Goal: Ask a question: Seek information or help from site administrators or community

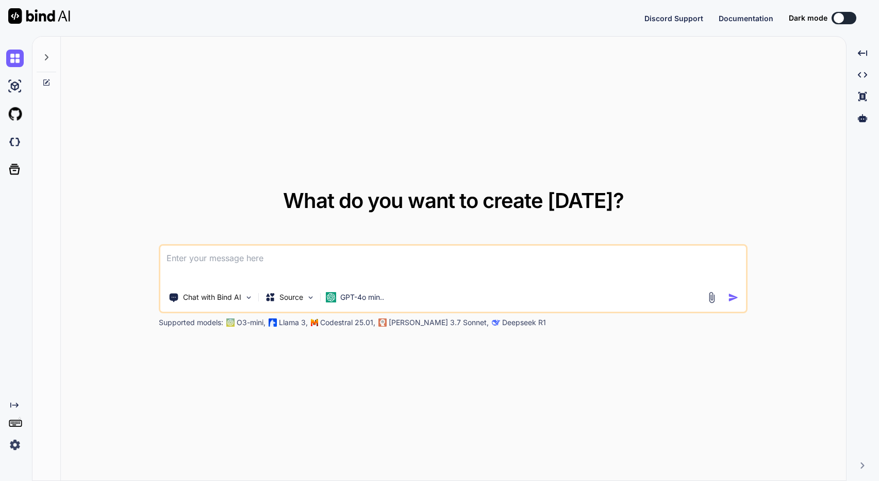
click at [44, 54] on icon at bounding box center [46, 57] width 8 height 8
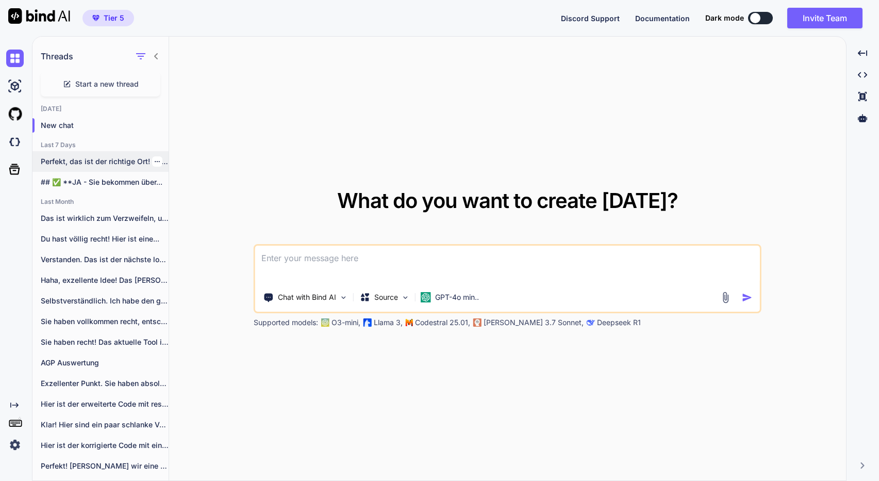
click at [103, 161] on p "Perfekt, das ist der richtige Ort! Dass..." at bounding box center [105, 161] width 128 height 10
type textarea "x"
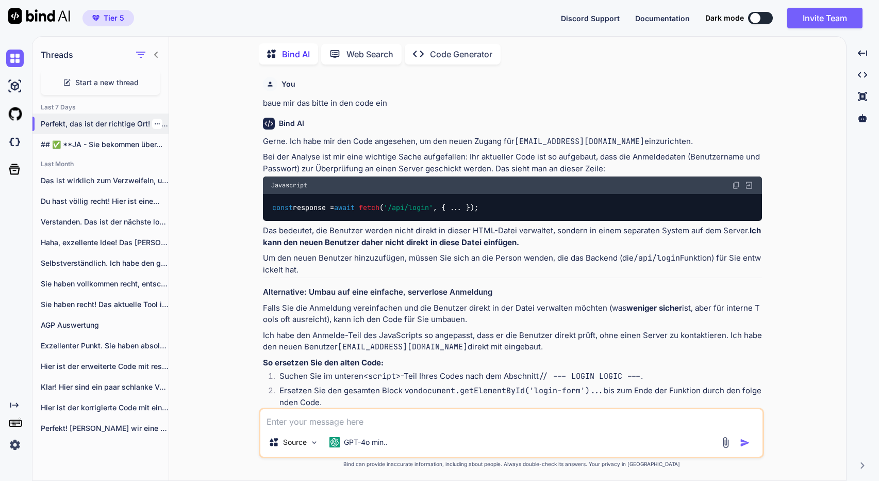
click at [155, 123] on icon "button" at bounding box center [157, 123] width 5 height 1
click at [176, 167] on span "Delete" at bounding box center [181, 162] width 22 height 10
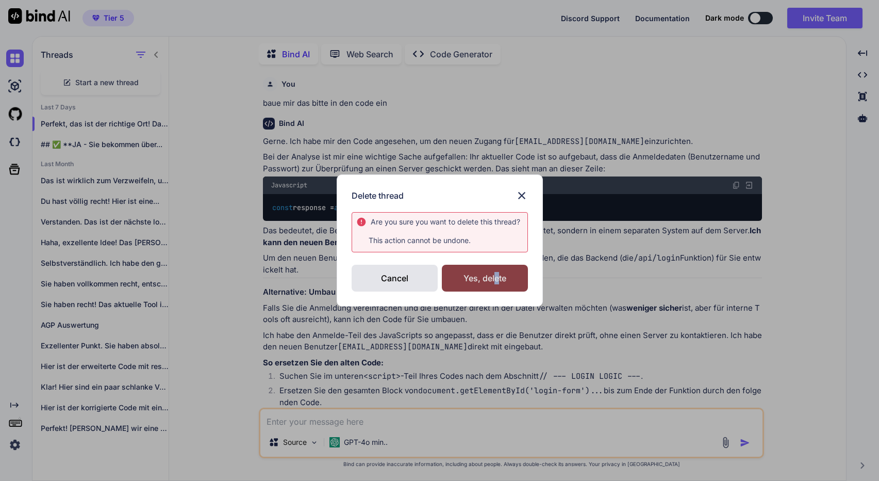
click at [496, 279] on div "Yes, delete" at bounding box center [485, 277] width 86 height 27
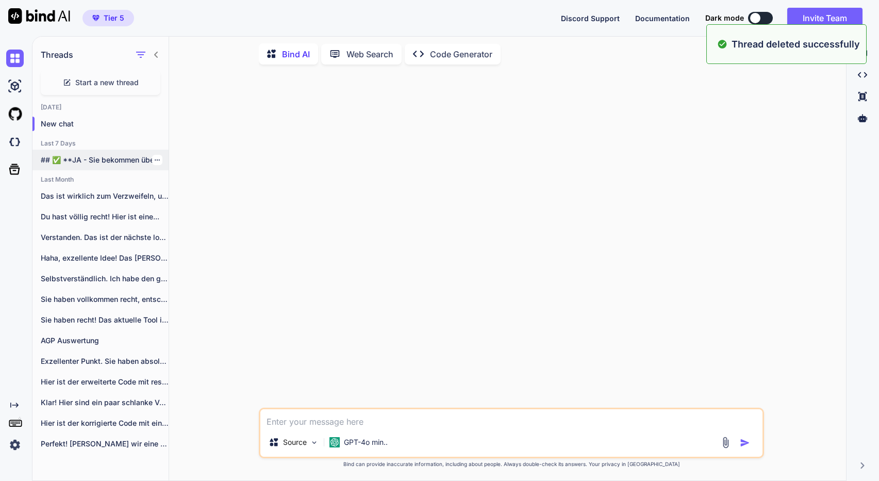
click at [108, 151] on div "## ✅ **JA - Sie bekommen über..." at bounding box center [100, 160] width 136 height 21
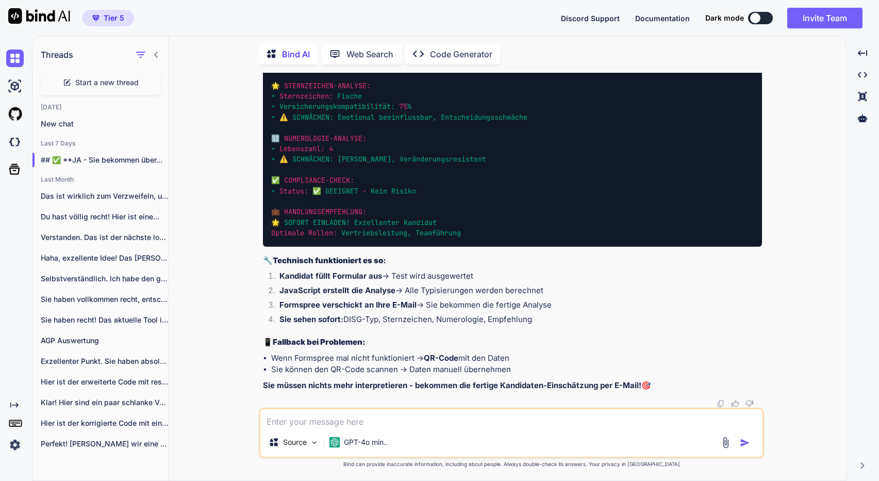
scroll to position [38183, 0]
click at [127, 192] on p "Das ist wirklich zum Verzweifeln, und es..." at bounding box center [105, 196] width 128 height 10
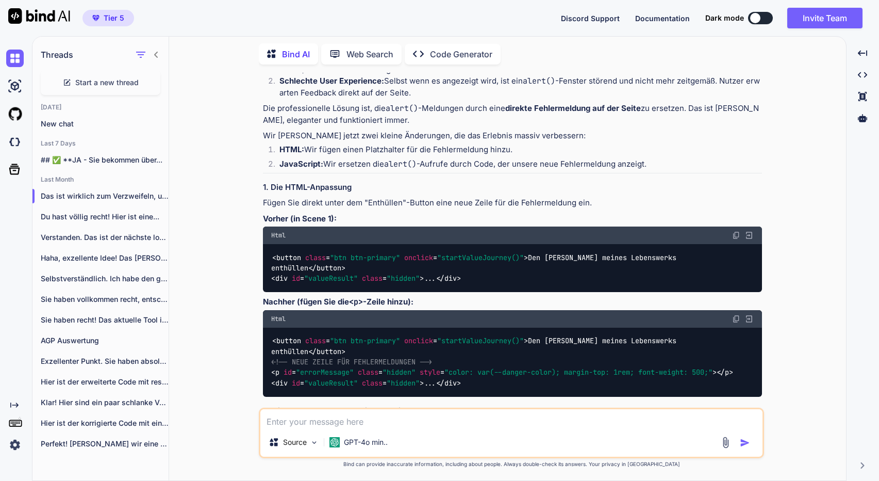
scroll to position [156, 0]
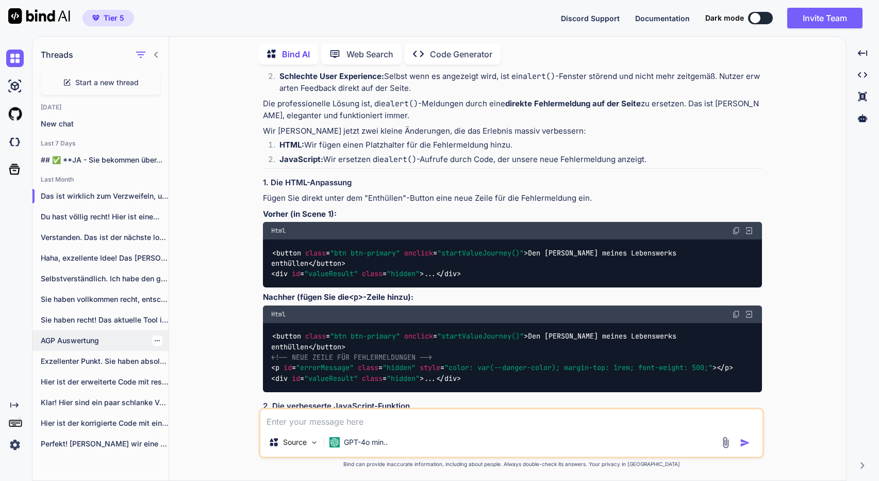
drag, startPoint x: 97, startPoint y: 335, endPoint x: 104, endPoint y: 332, distance: 7.4
click at [97, 335] on p "AGP Auswertung" at bounding box center [105, 340] width 128 height 10
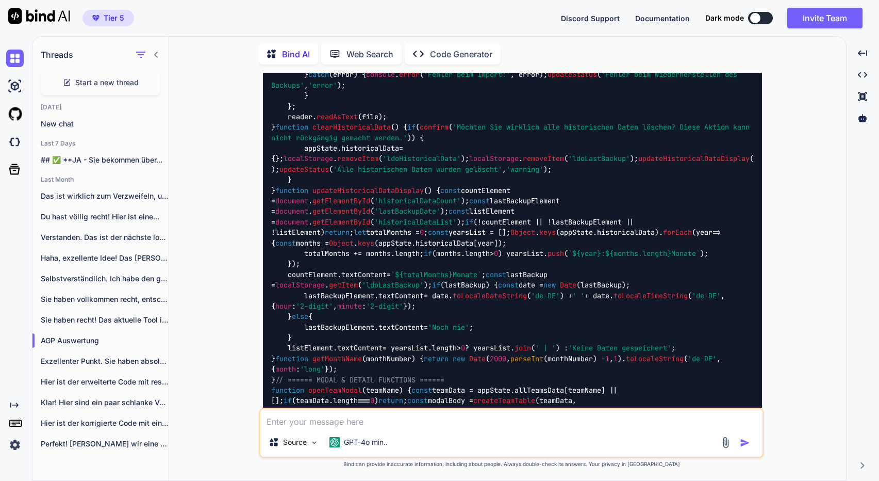
scroll to position [31755, 0]
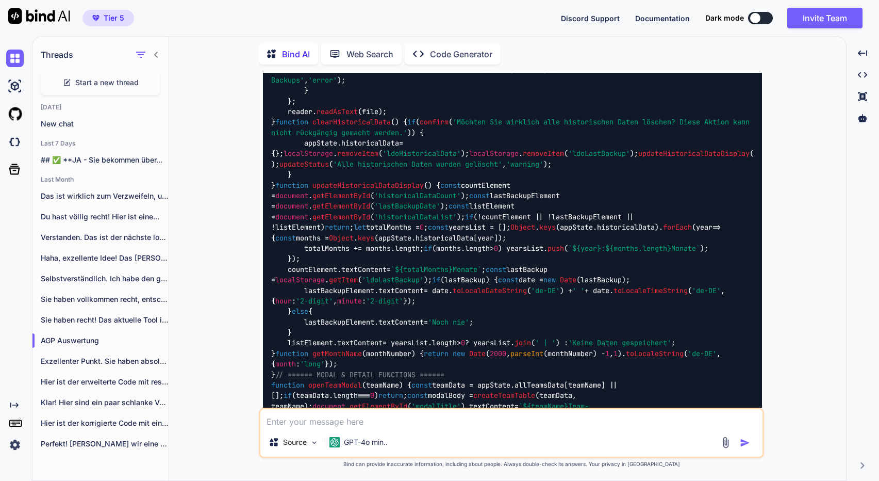
click at [412, 419] on textarea at bounding box center [511, 418] width 502 height 19
type textarea "wie ist der aktuelle stand?"
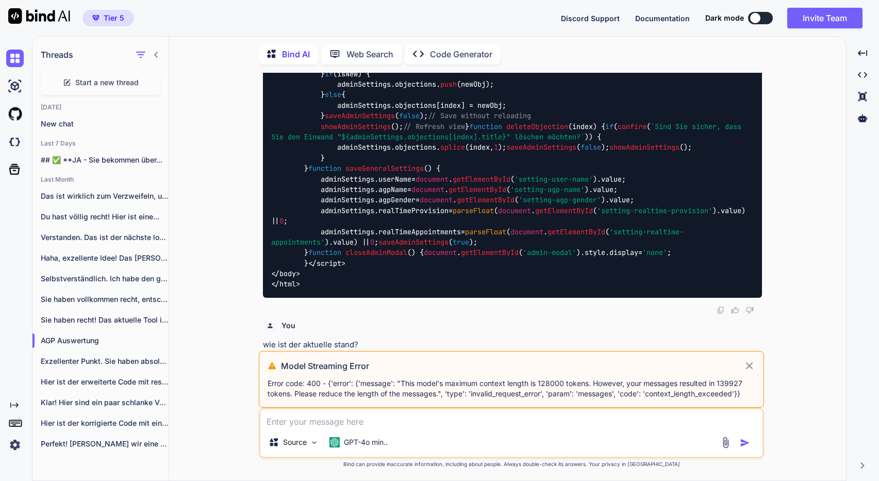
scroll to position [76214, 0]
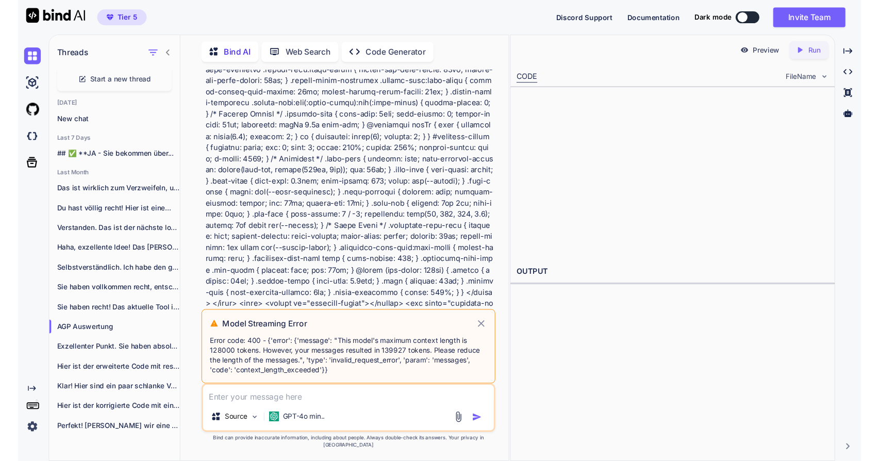
scroll to position [76212, 0]
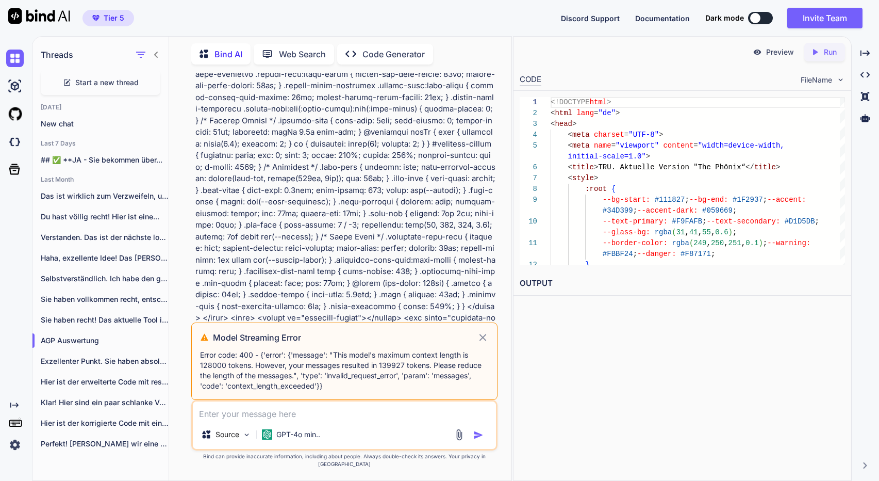
click at [833, 56] on p "Run" at bounding box center [830, 52] width 13 height 10
click at [774, 55] on p "Preview" at bounding box center [780, 52] width 28 height 10
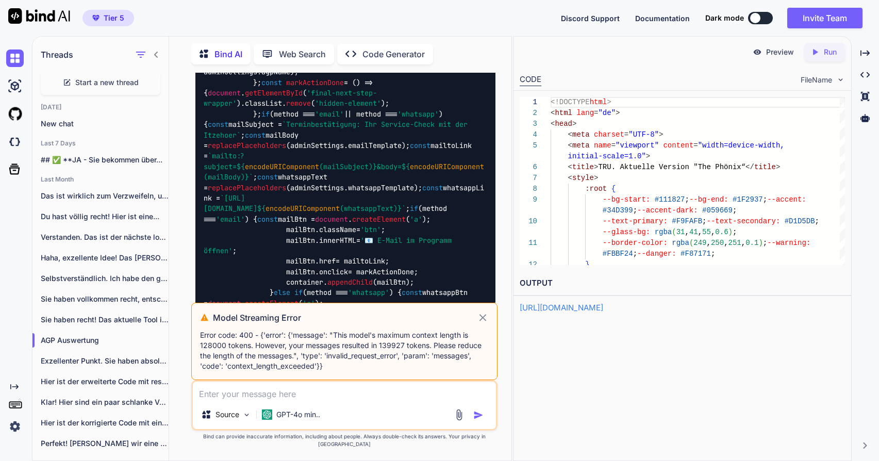
scroll to position [71061, 0]
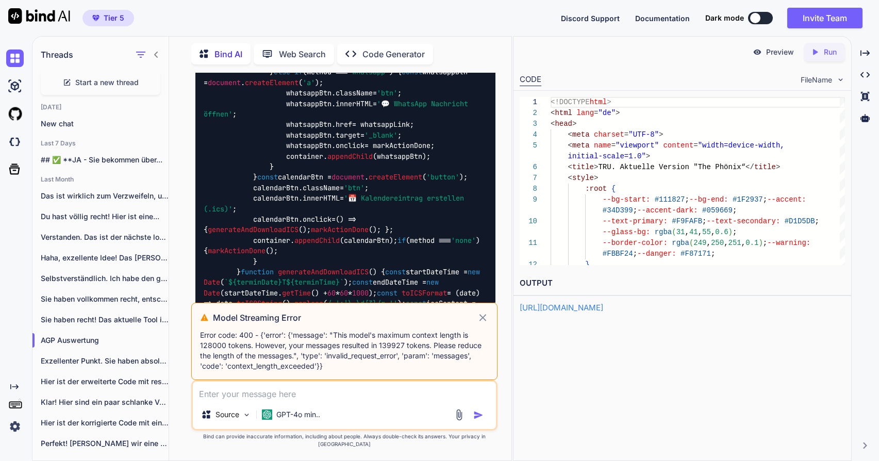
click at [104, 158] on p "## ✅ **JA - Sie bekommen über..." at bounding box center [105, 160] width 128 height 10
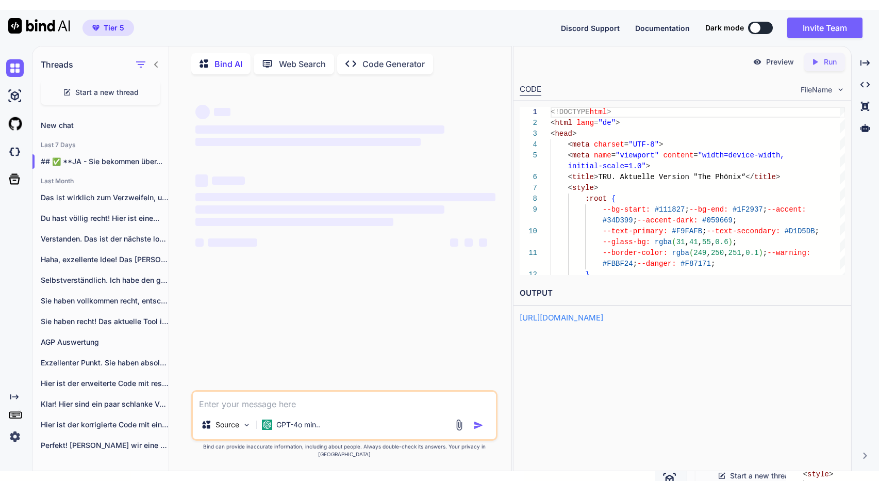
scroll to position [8, 0]
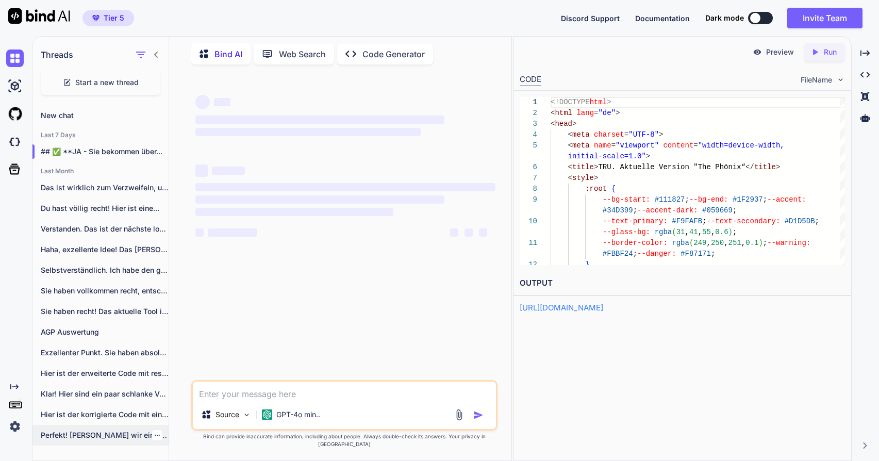
click at [94, 435] on p "Perfekt! Dann machen wir eine richtig ausführliche,..." at bounding box center [105, 435] width 128 height 10
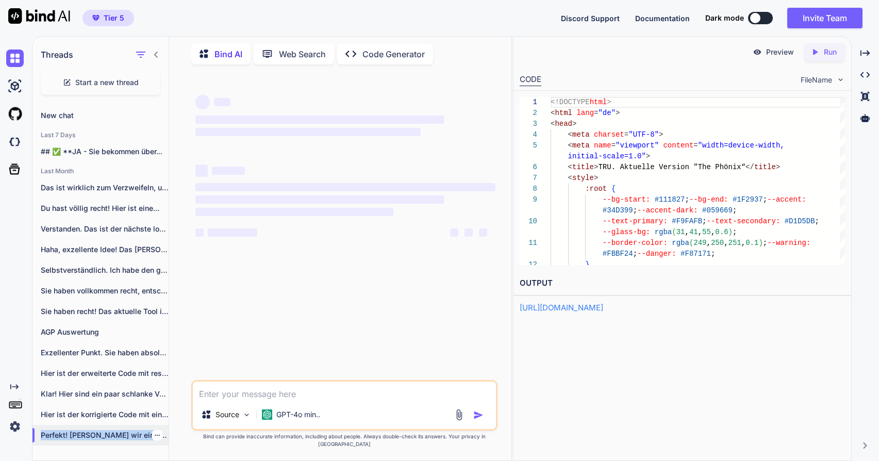
click at [94, 435] on p "Perfekt! Dann machen wir eine richtig ausführliche,..." at bounding box center [105, 435] width 128 height 10
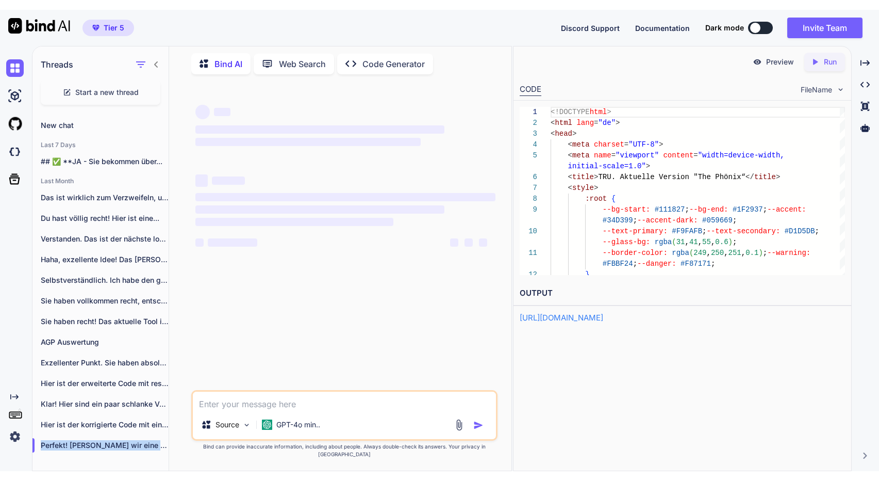
scroll to position [0, 0]
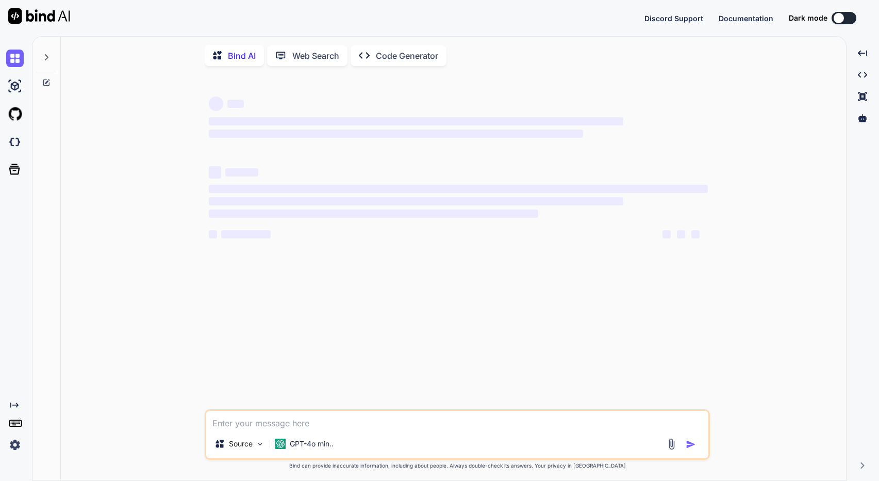
click at [31, 15] on img at bounding box center [39, 15] width 62 height 15
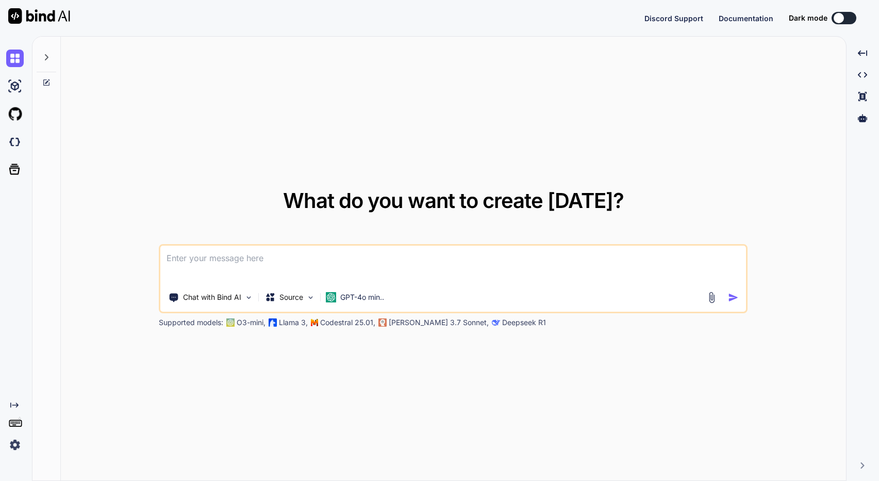
click at [48, 59] on icon at bounding box center [46, 57] width 8 height 8
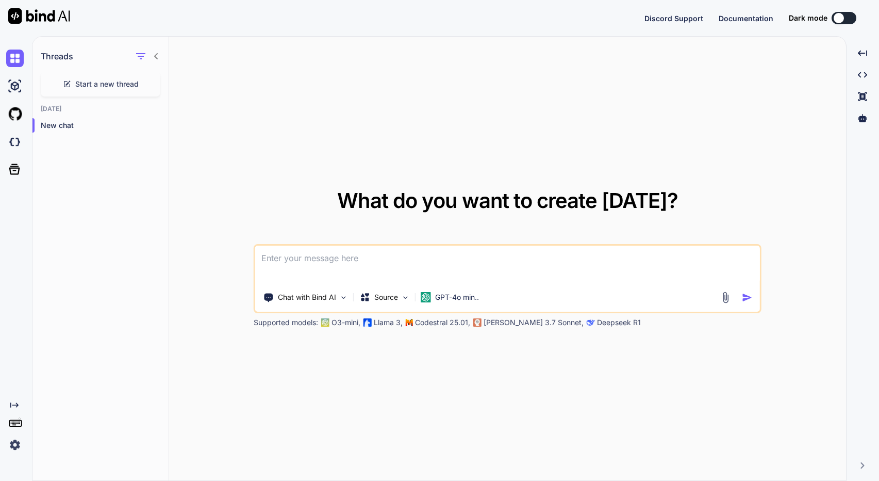
click at [536, 269] on textarea at bounding box center [507, 264] width 504 height 38
type textarea "x"
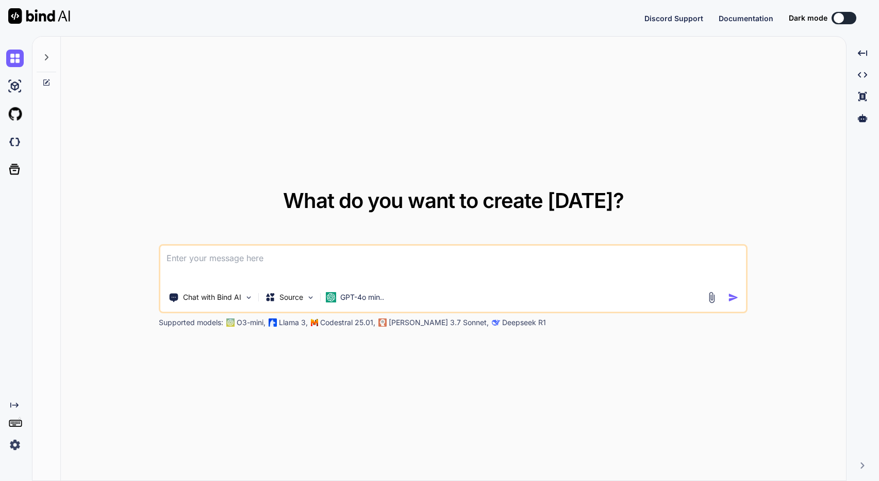
click at [44, 56] on icon at bounding box center [46, 57] width 8 height 8
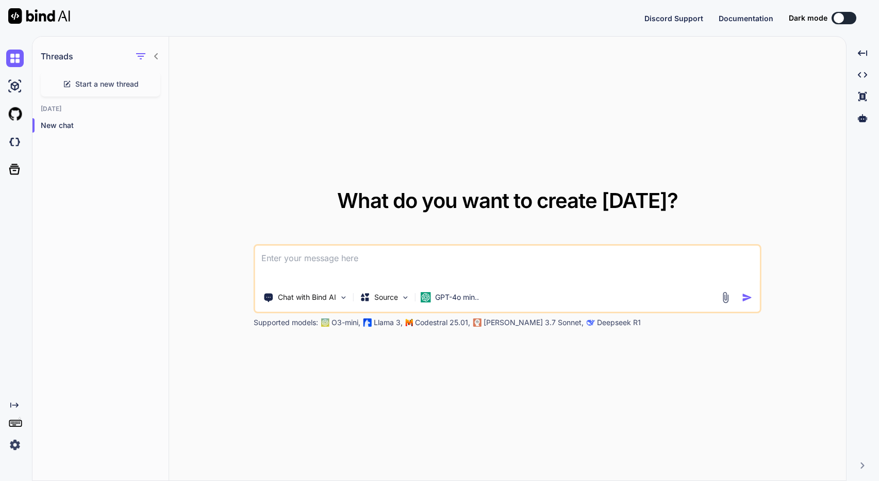
click at [35, 15] on img at bounding box center [39, 15] width 62 height 15
type textarea "x"
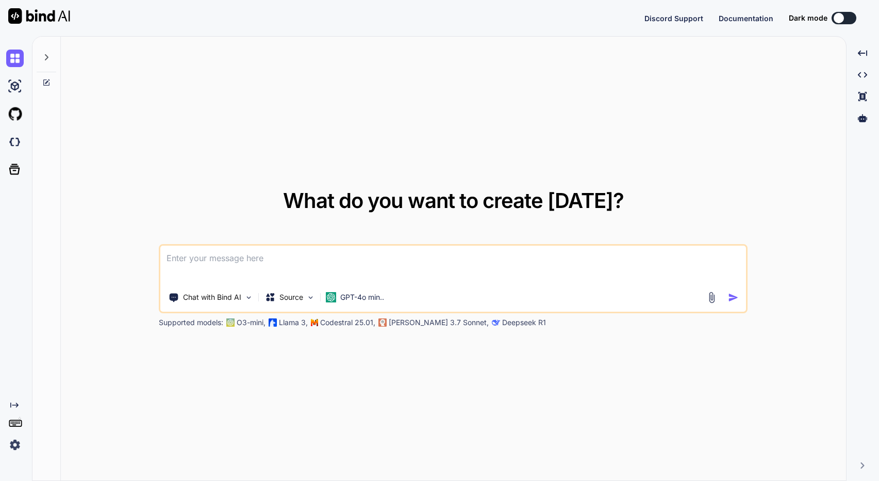
click at [48, 58] on icon at bounding box center [46, 57] width 8 height 8
type textarea "x"
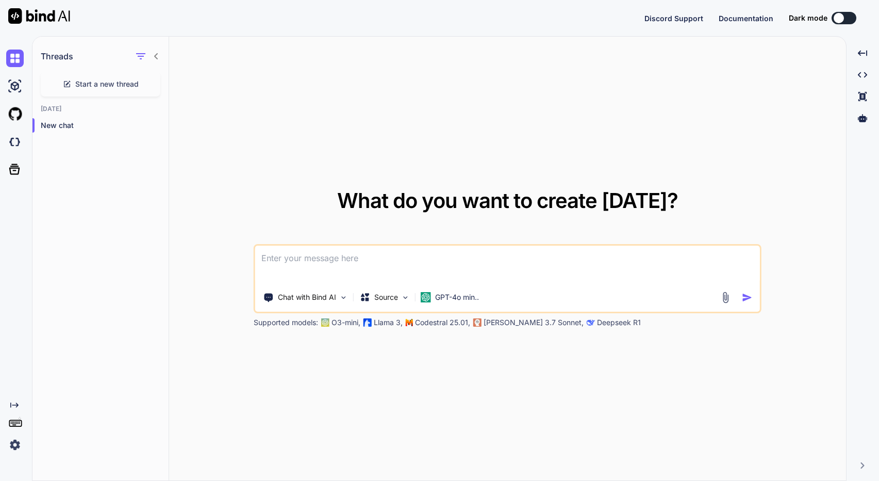
type textarea "s"
type textarea "x"
click at [347, 267] on textarea "s" at bounding box center [507, 264] width 504 height 38
type textarea "sd"
type textarea "x"
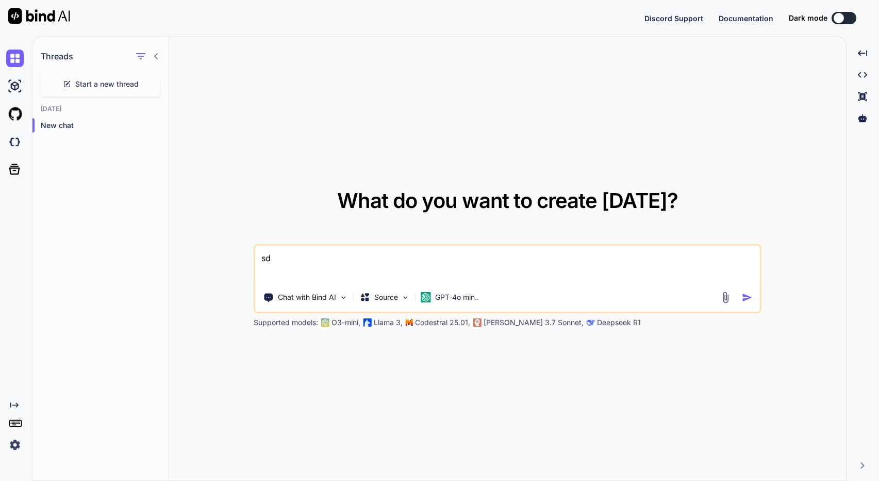
type textarea "sdf"
type textarea "x"
type textarea "pdf"
type textarea "x"
drag, startPoint x: 347, startPoint y: 267, endPoint x: 175, endPoint y: 251, distance: 172.9
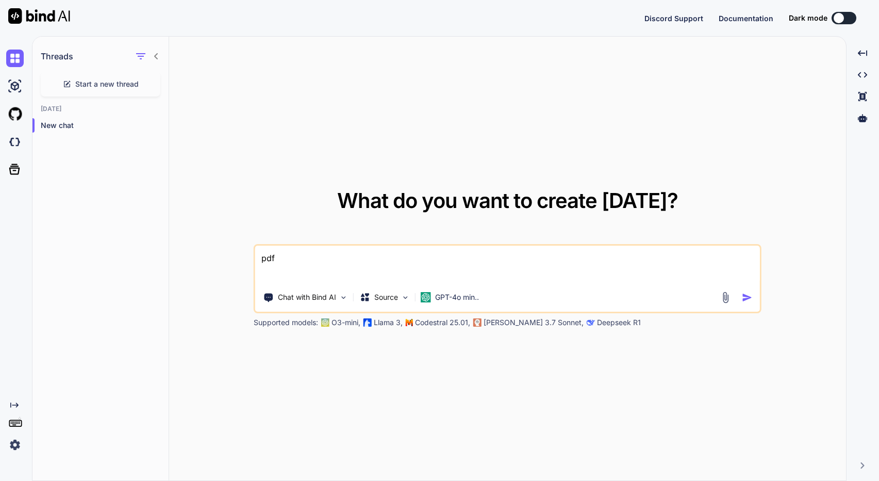
click at [175, 251] on div "What do you want to create today? pdf Chat with Bind AI Source GPT-4o min.. Sup…" at bounding box center [507, 259] width 677 height 444
type textarea "pd"
type textarea "x"
type textarea "p"
type textarea "x"
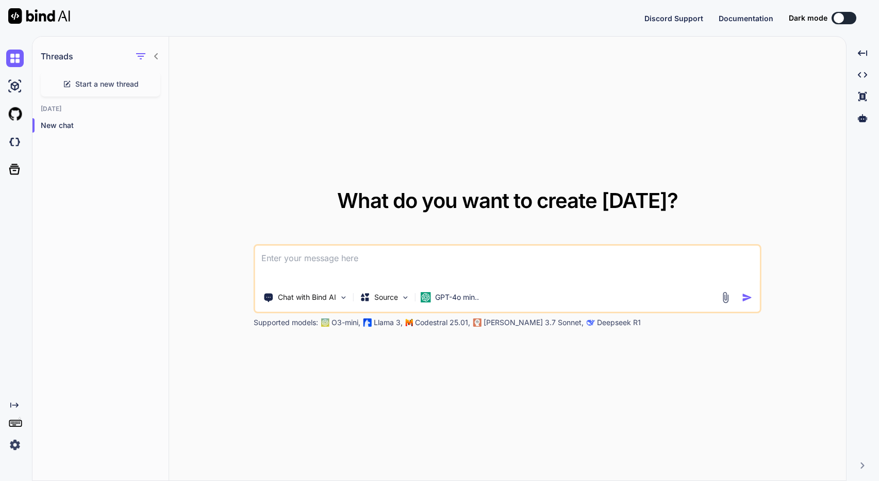
click at [743, 295] on img "button" at bounding box center [747, 297] width 11 height 11
click at [517, 324] on p "Claude 3.7 Sonnet," at bounding box center [534, 322] width 100 height 10
click at [474, 303] on div "GPT-4o min.." at bounding box center [450, 297] width 67 height 21
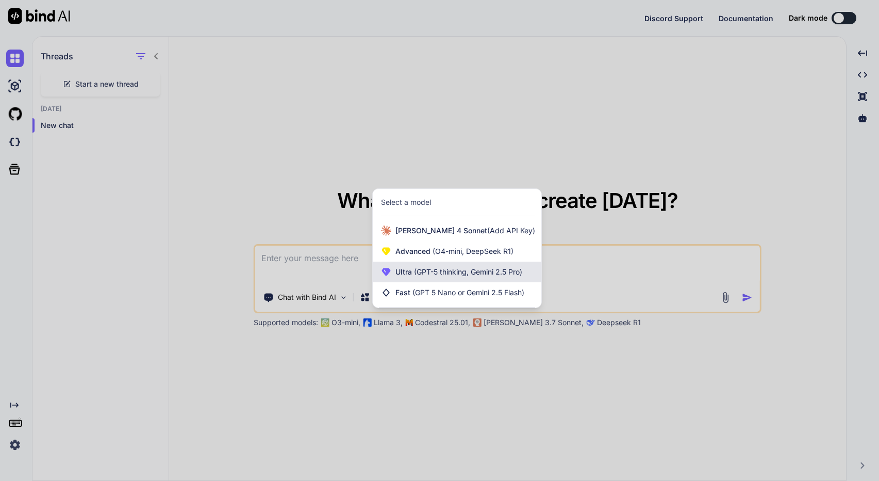
click at [468, 274] on span "(GPT-5 thinking, Gemini 2.5 Pro)" at bounding box center [467, 271] width 110 height 9
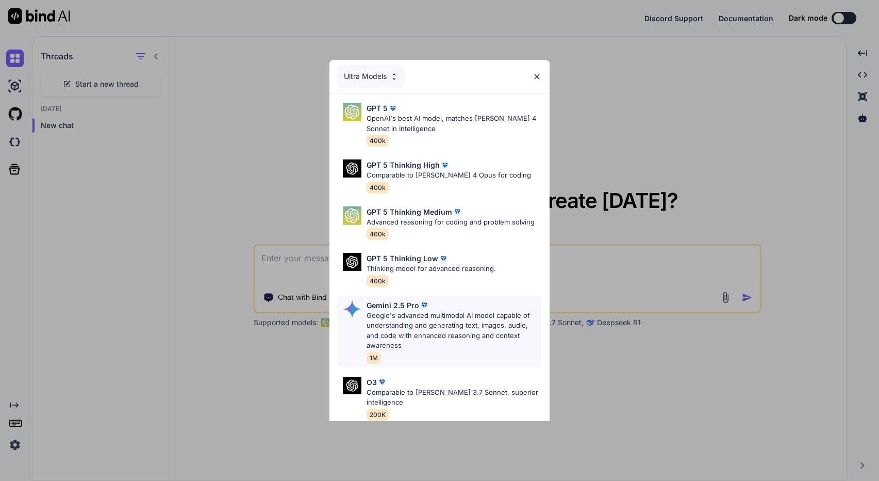
click at [466, 324] on p "Google's advanced multimodal AI model capable of understanding and generating t…" at bounding box center [454, 330] width 174 height 40
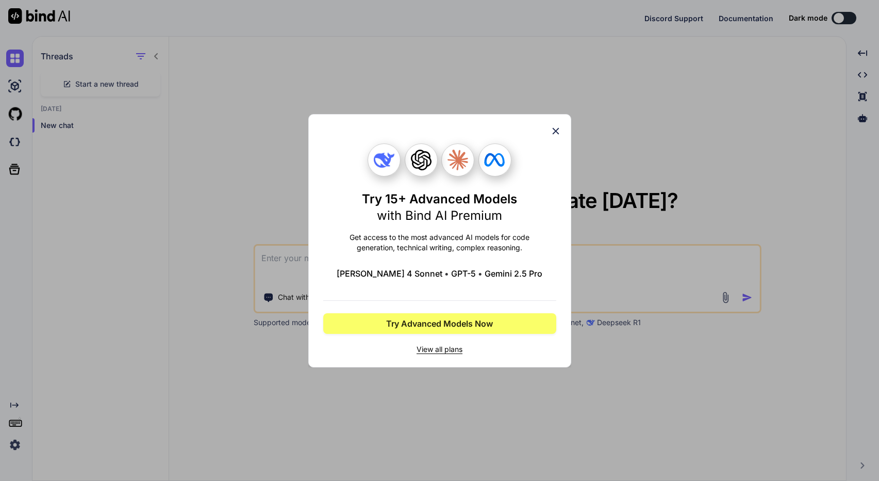
drag, startPoint x: 560, startPoint y: 134, endPoint x: 559, endPoint y: 140, distance: 6.9
click at [560, 134] on icon at bounding box center [555, 130] width 11 height 11
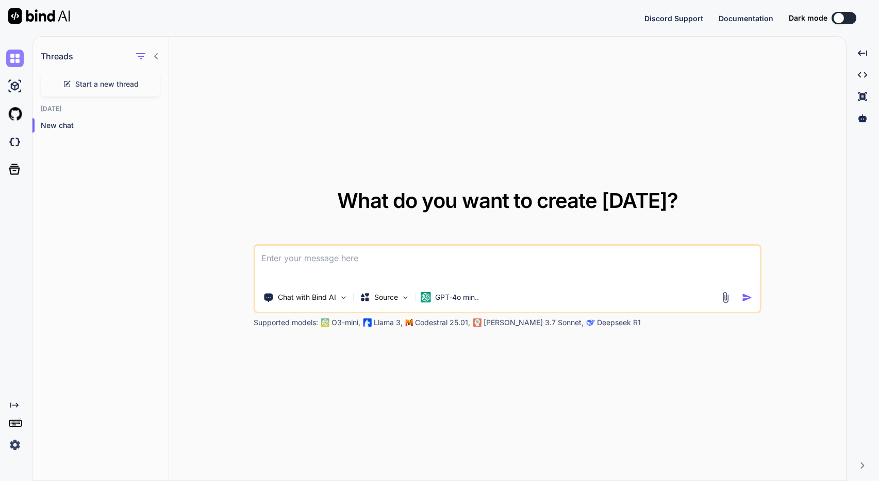
click at [14, 59] on img at bounding box center [15, 58] width 18 height 18
click at [15, 84] on img at bounding box center [15, 86] width 18 height 18
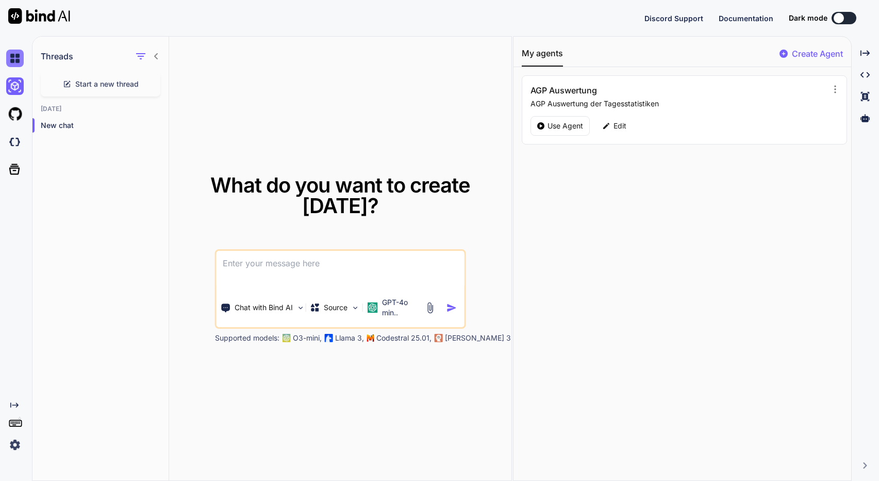
click at [21, 59] on img at bounding box center [15, 58] width 18 height 18
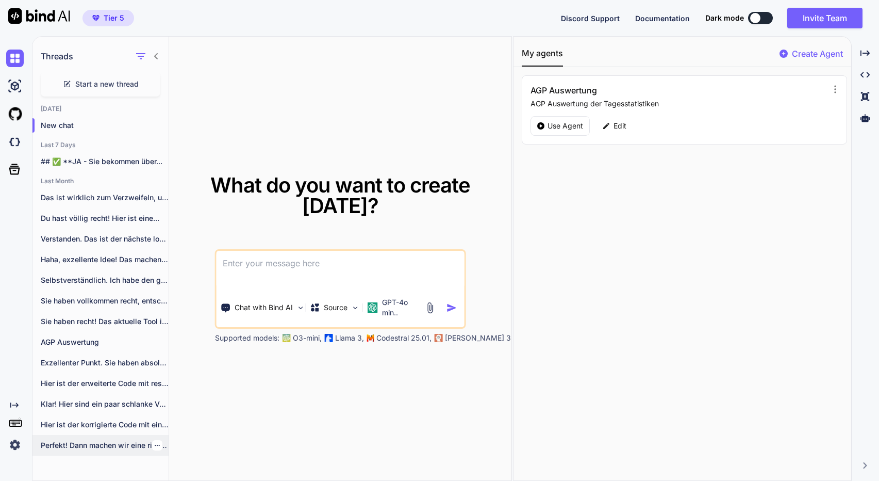
click at [93, 449] on p "Perfekt! Dann machen wir eine richtig ausführliche,..." at bounding box center [105, 445] width 128 height 10
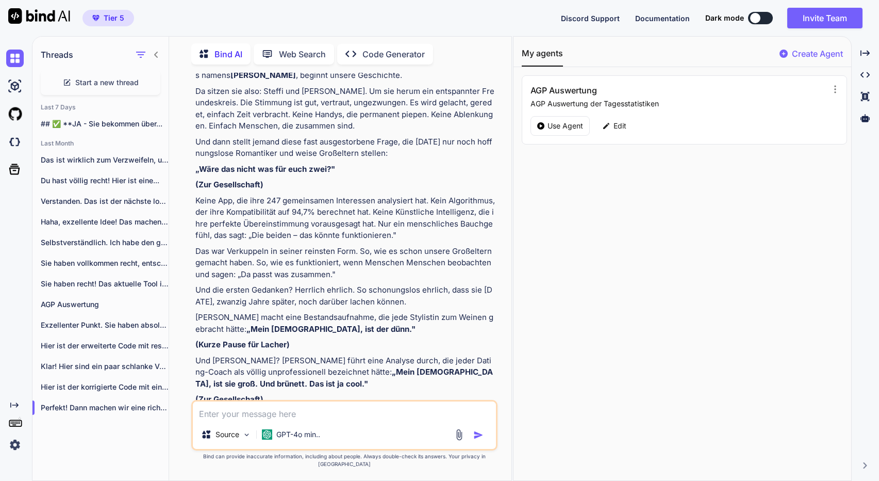
scroll to position [17078, 0]
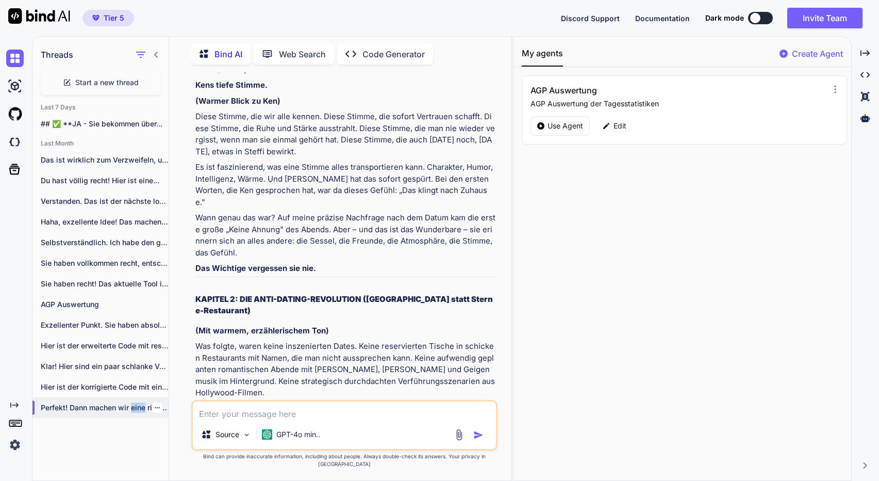
click at [154, 407] on icon "button" at bounding box center [157, 407] width 6 height 6
click at [178, 449] on span "Delete" at bounding box center [181, 446] width 22 height 10
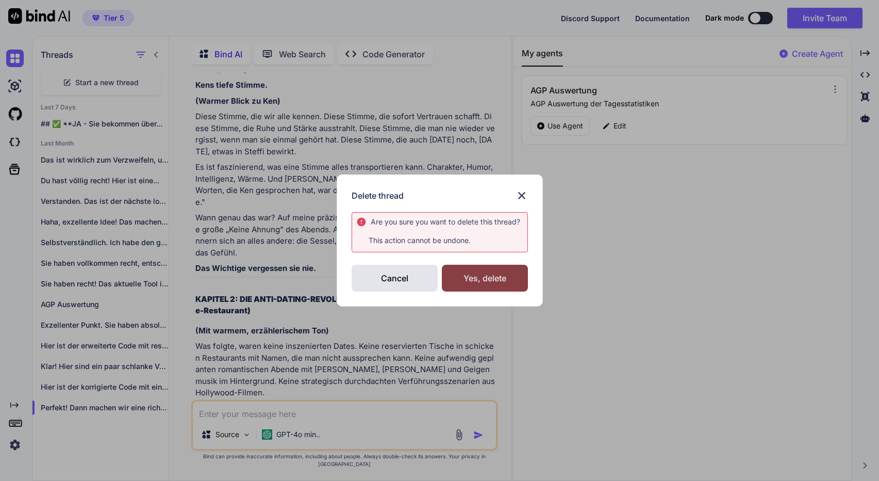
click at [482, 280] on div "Yes, delete" at bounding box center [485, 277] width 86 height 27
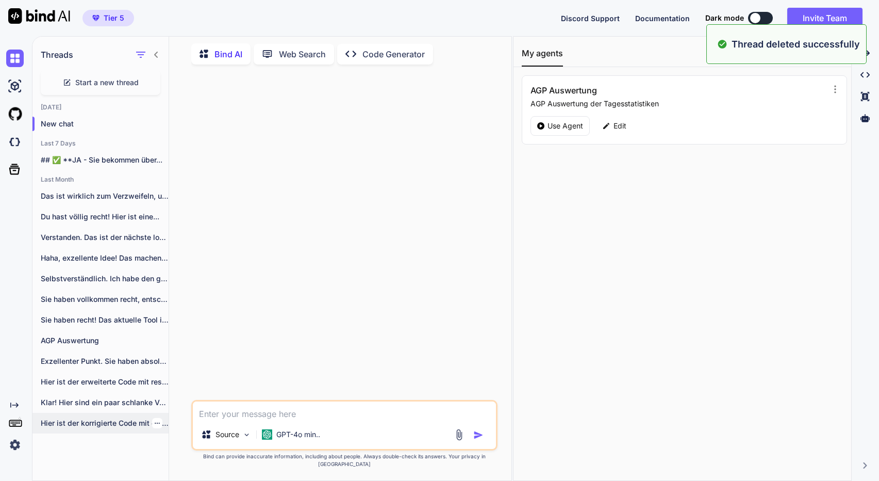
scroll to position [0, 0]
click at [107, 418] on p "Hier ist der korrigierte Code mit einem..." at bounding box center [105, 423] width 128 height 10
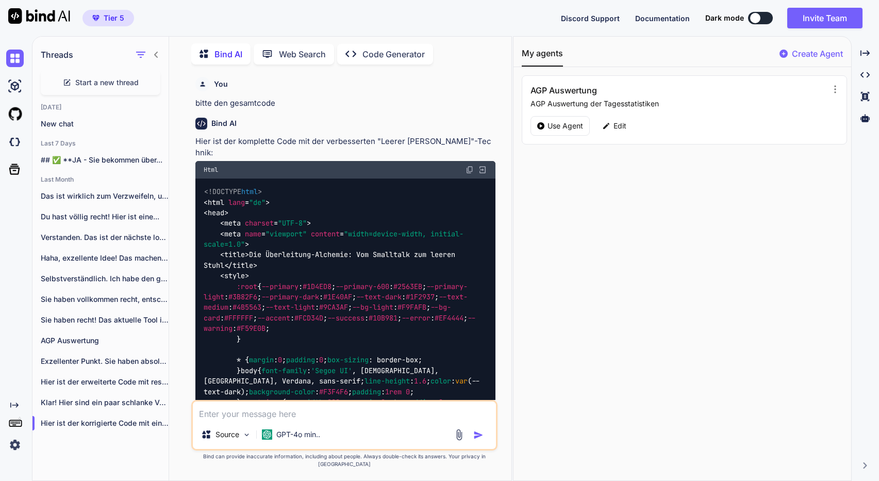
type textarea "x"
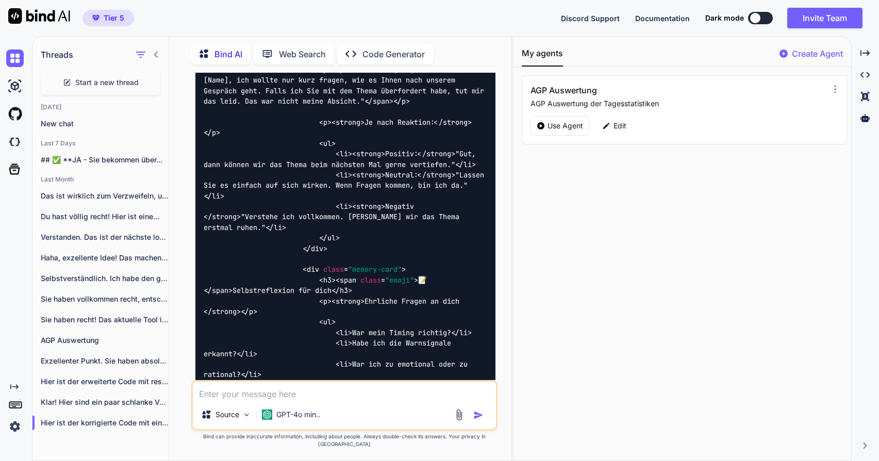
scroll to position [32821, 0]
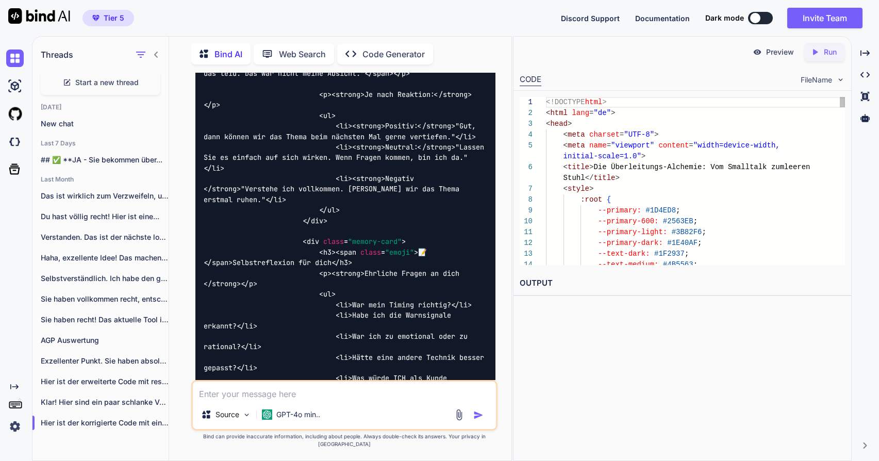
click at [829, 54] on p "Run" at bounding box center [830, 52] width 13 height 10
click at [777, 52] on p "Preview" at bounding box center [780, 52] width 28 height 10
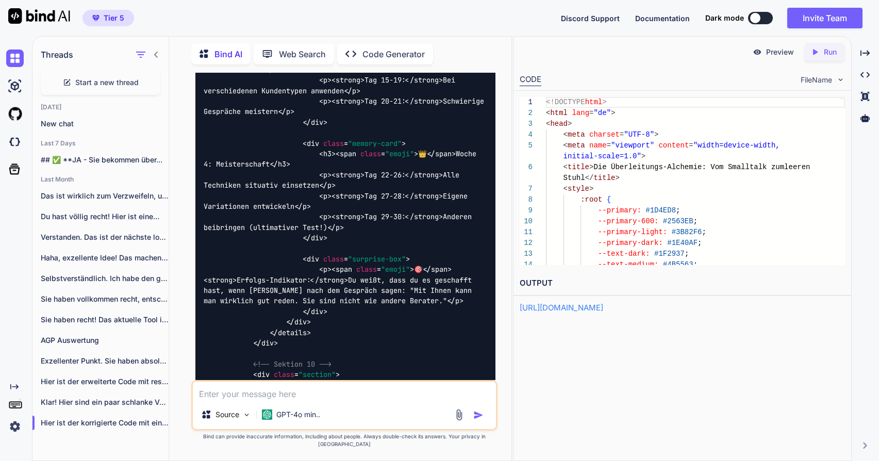
scroll to position [33577, 0]
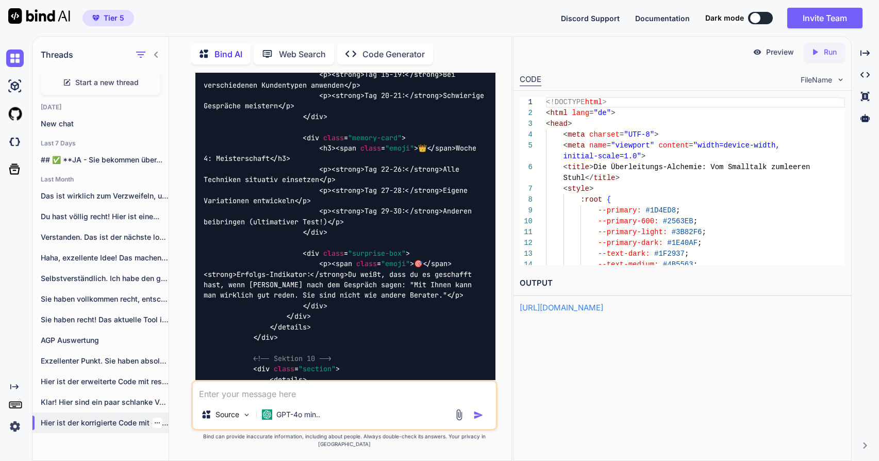
drag, startPoint x: 126, startPoint y: 420, endPoint x: 136, endPoint y: 420, distance: 9.8
click at [126, 420] on p "Hier ist der korrigierte Code mit einem..." at bounding box center [105, 423] width 128 height 10
click at [155, 422] on icon "button" at bounding box center [157, 423] width 6 height 6
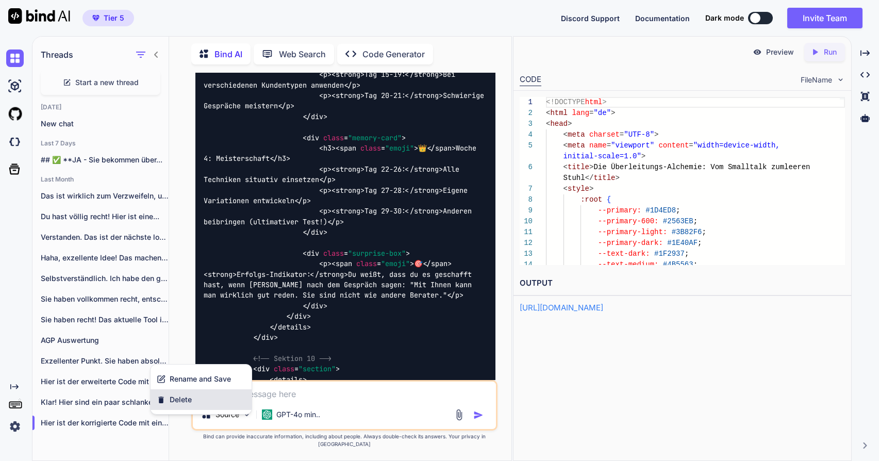
click at [179, 404] on span "Delete" at bounding box center [181, 399] width 22 height 10
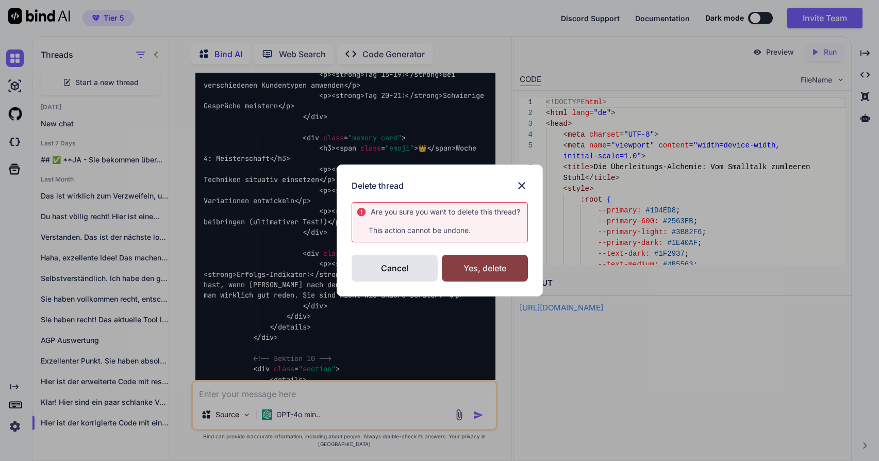
click at [479, 264] on div "Yes, delete" at bounding box center [485, 268] width 86 height 27
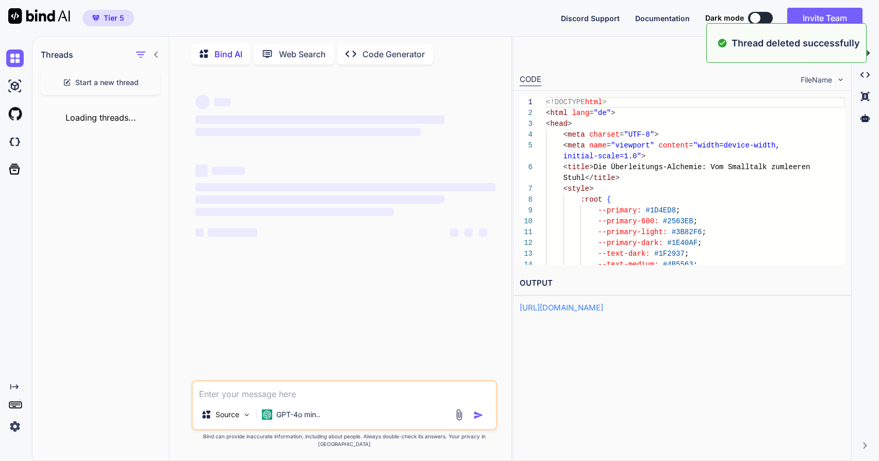
scroll to position [0, 0]
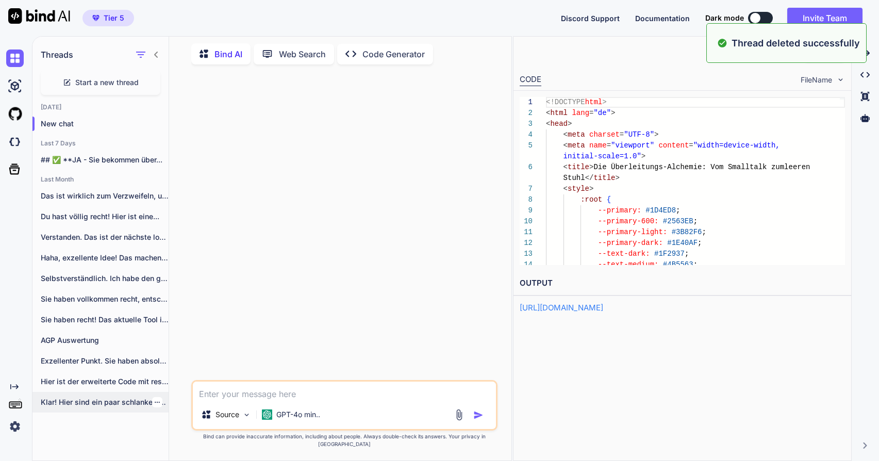
click at [104, 399] on p "Klar! Hier sind ein paar schlanke Varianten,..." at bounding box center [105, 402] width 128 height 10
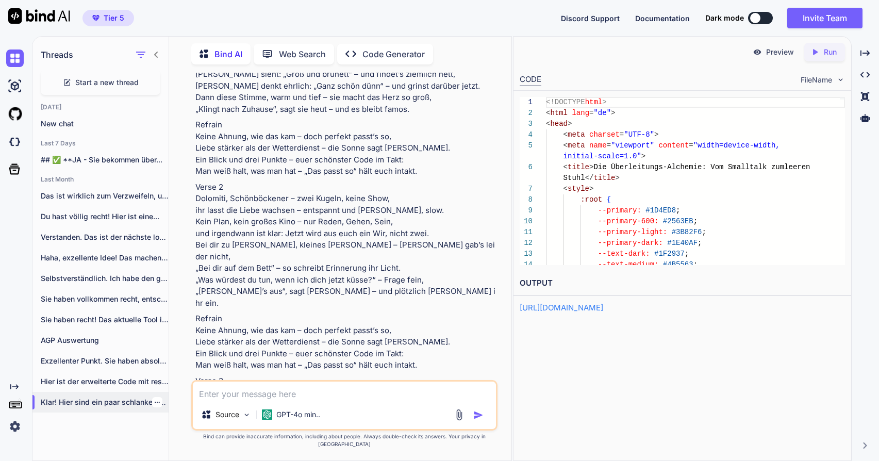
scroll to position [7263, 0]
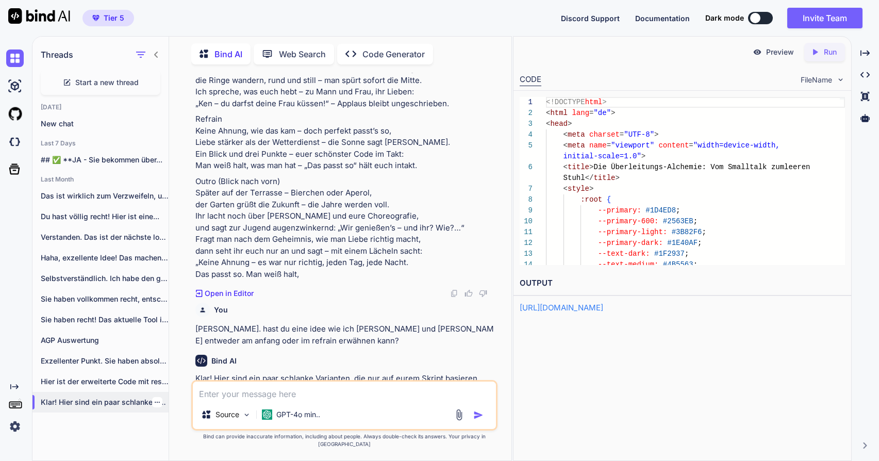
click at [157, 404] on div at bounding box center [157, 402] width 10 height 10
click at [154, 400] on icon "button" at bounding box center [157, 402] width 6 height 6
click at [174, 444] on span "Delete" at bounding box center [181, 441] width 22 height 10
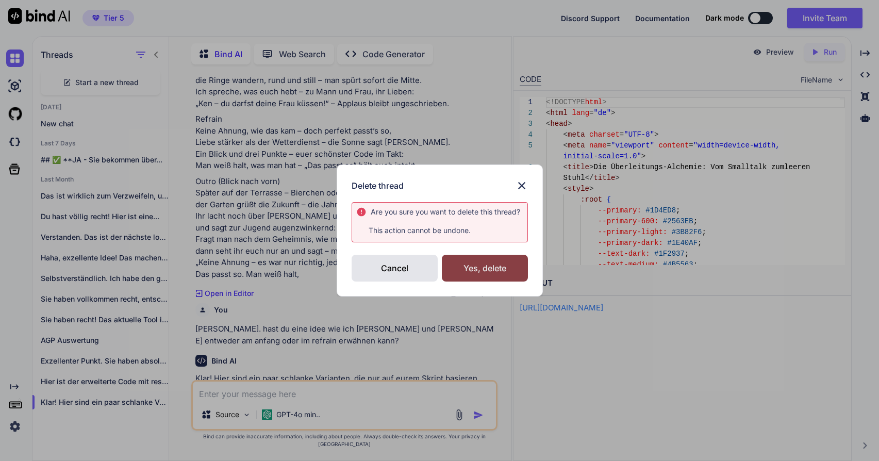
click at [466, 271] on div "Yes, delete" at bounding box center [485, 268] width 86 height 27
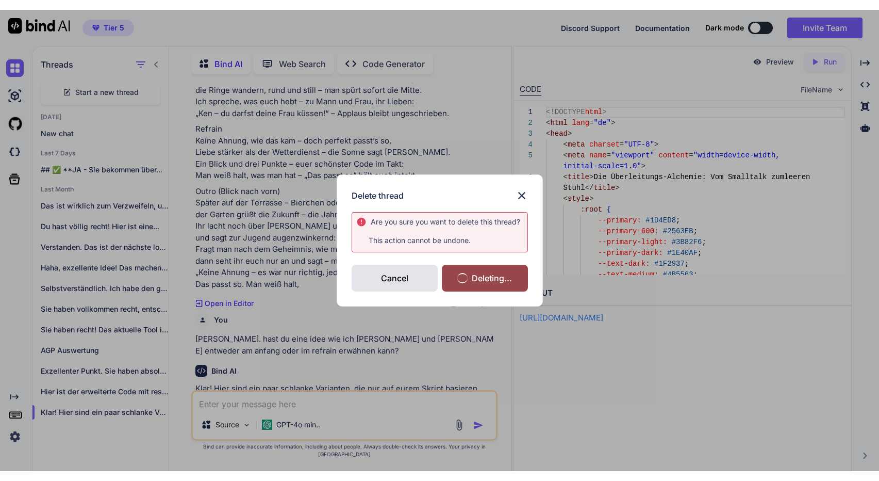
scroll to position [0, 0]
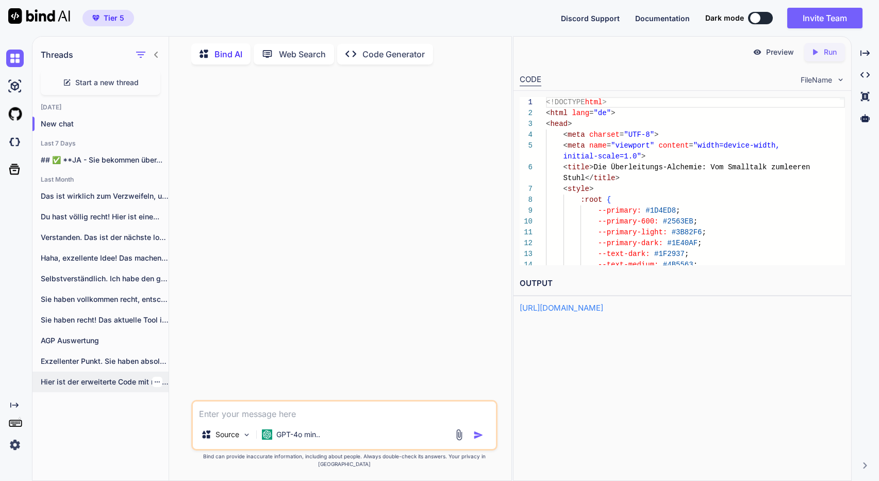
click at [87, 385] on div "Hier ist der erweiterte Code mit responsiven..." at bounding box center [100, 381] width 136 height 21
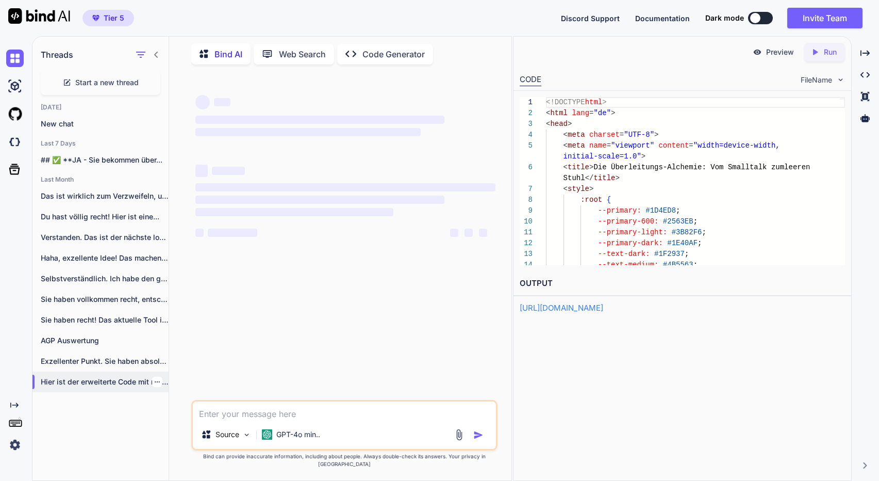
click at [87, 382] on p "Hier ist der erweiterte Code mit responsiven..." at bounding box center [105, 381] width 128 height 10
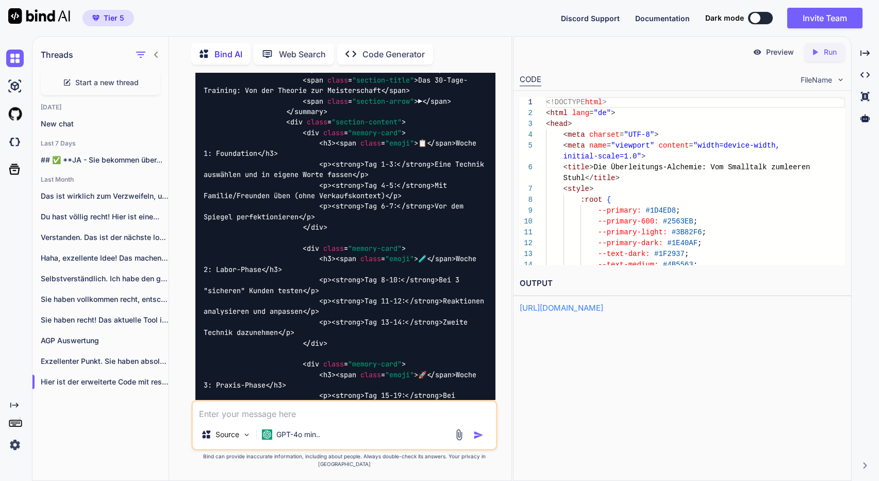
scroll to position [36713, 0]
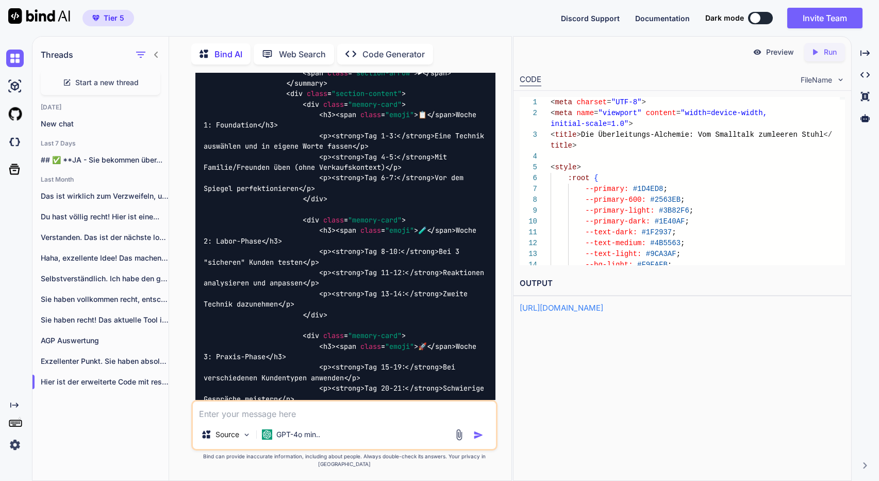
click at [835, 55] on p "Run" at bounding box center [830, 52] width 13 height 10
click at [774, 54] on p "Preview" at bounding box center [780, 52] width 28 height 10
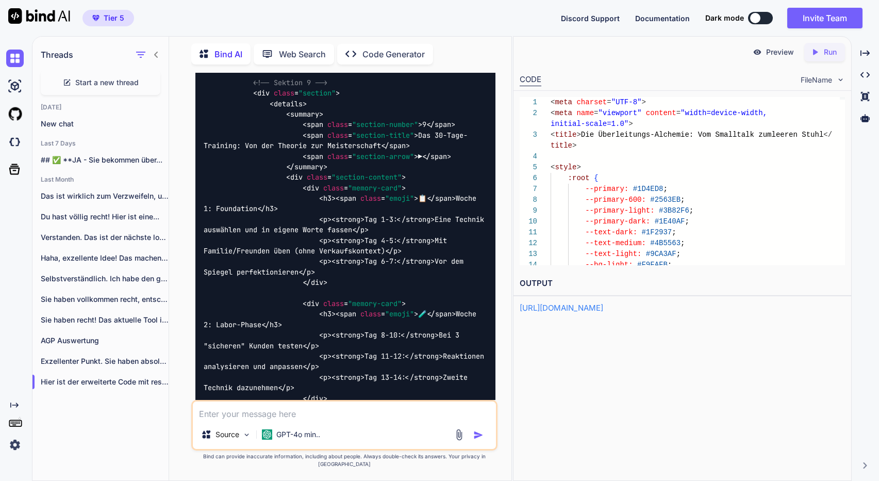
scroll to position [36618, 0]
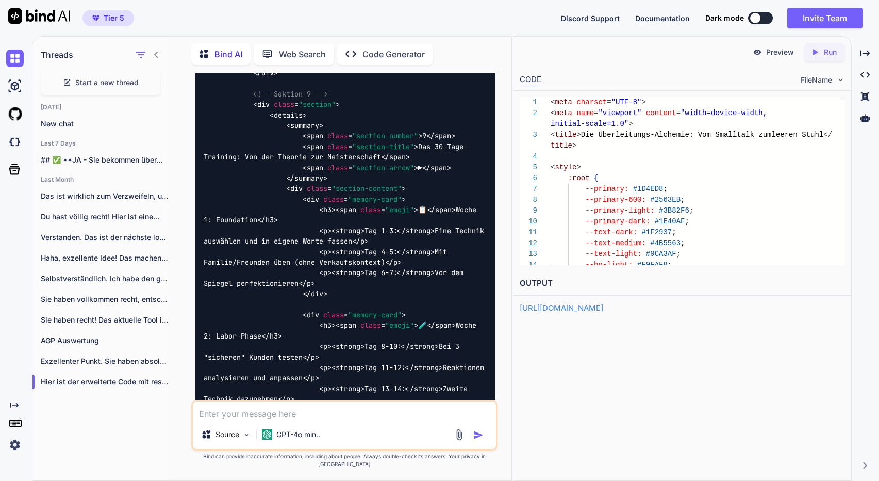
click at [130, 378] on p "Hier ist der erweiterte Code mit responsiven..." at bounding box center [105, 381] width 128 height 10
click at [155, 381] on icon "button" at bounding box center [157, 381] width 5 height 1
click at [193, 418] on div "Delete" at bounding box center [201, 420] width 101 height 21
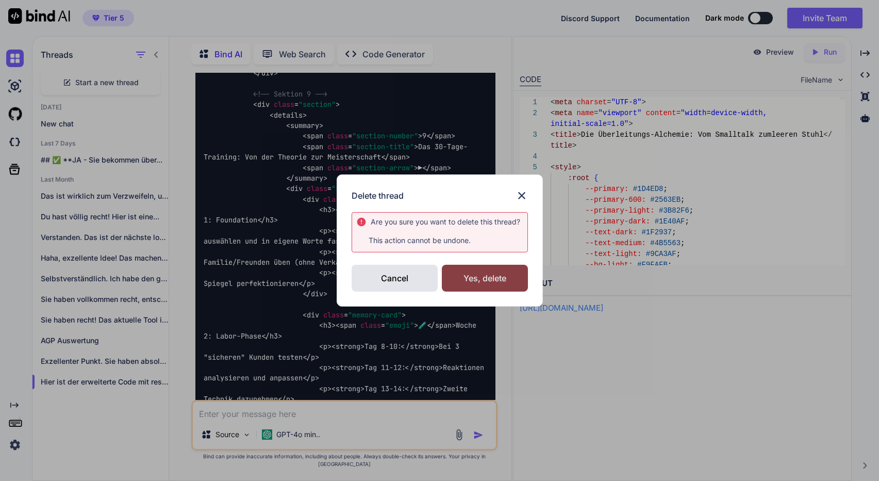
click at [461, 280] on div "Yes, delete" at bounding box center [485, 277] width 86 height 27
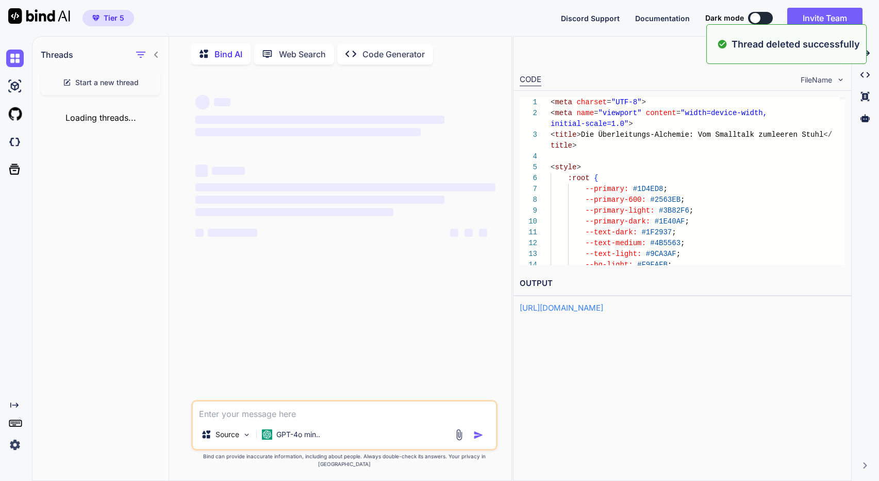
scroll to position [0, 0]
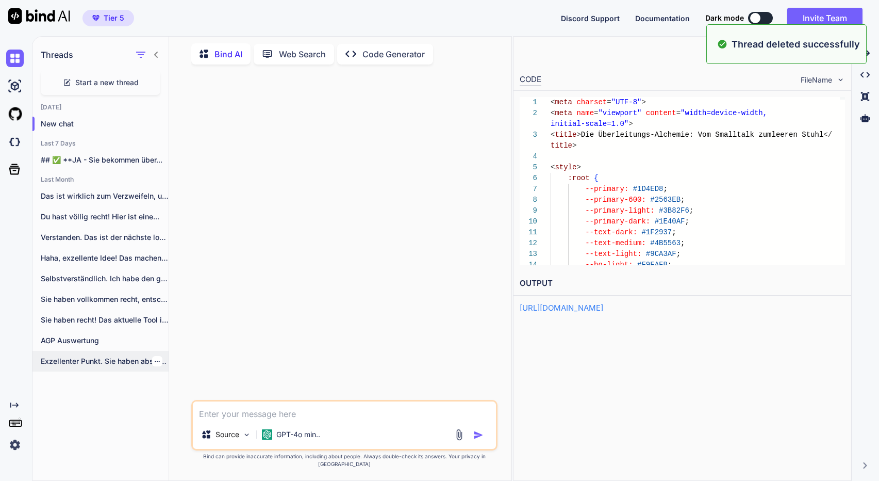
click at [105, 359] on p "Exzellenter Punkt. Sie haben absolut recht. Das..." at bounding box center [105, 361] width 128 height 10
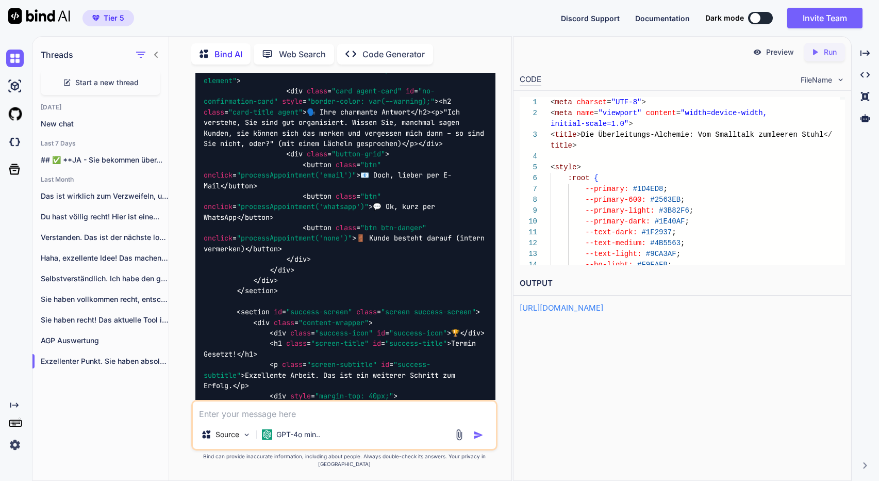
scroll to position [25493, 0]
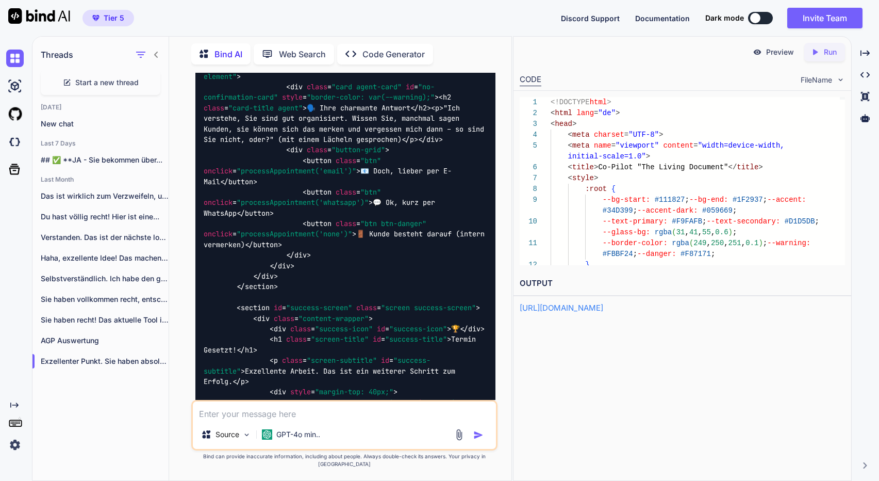
drag, startPoint x: 830, startPoint y: 54, endPoint x: 822, endPoint y: 54, distance: 7.7
click at [830, 54] on p "Run" at bounding box center [830, 52] width 13 height 10
click at [786, 55] on p "Preview" at bounding box center [780, 52] width 28 height 10
click at [156, 358] on div at bounding box center [157, 361] width 10 height 10
click at [154, 359] on icon "button" at bounding box center [157, 361] width 6 height 6
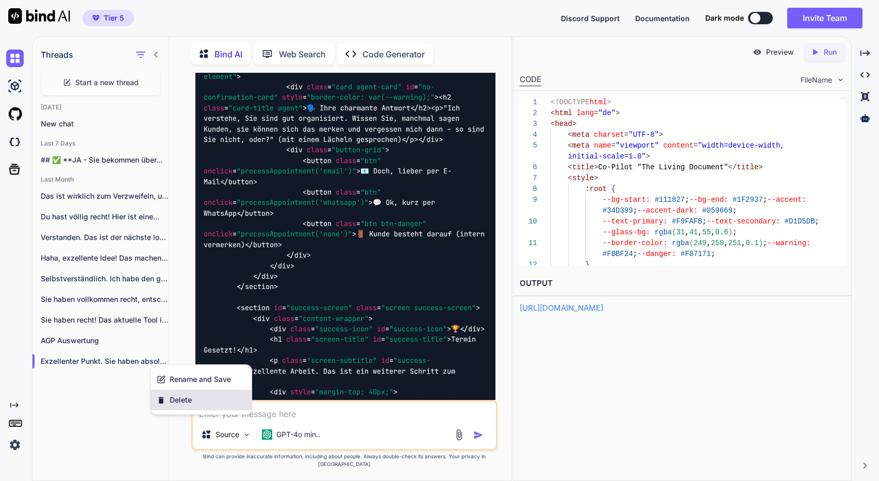
click at [177, 400] on span "Delete" at bounding box center [181, 399] width 22 height 10
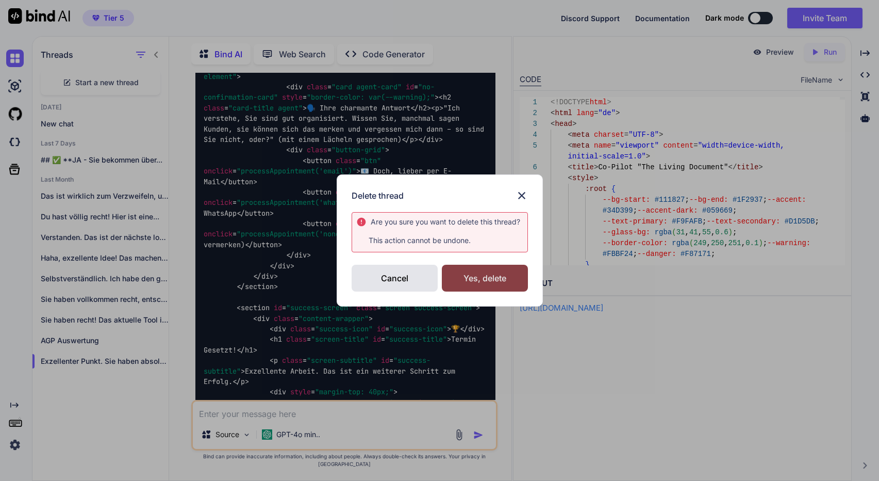
click at [487, 278] on div "Yes, delete" at bounding box center [485, 277] width 86 height 27
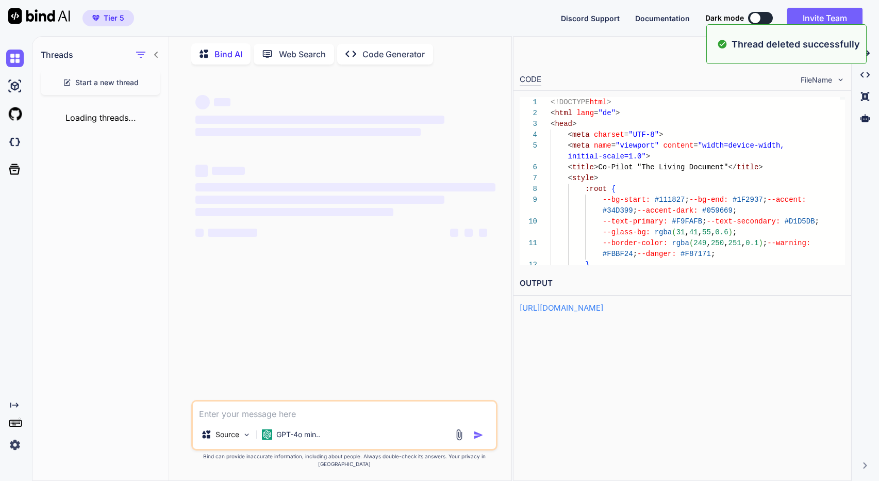
scroll to position [0, 0]
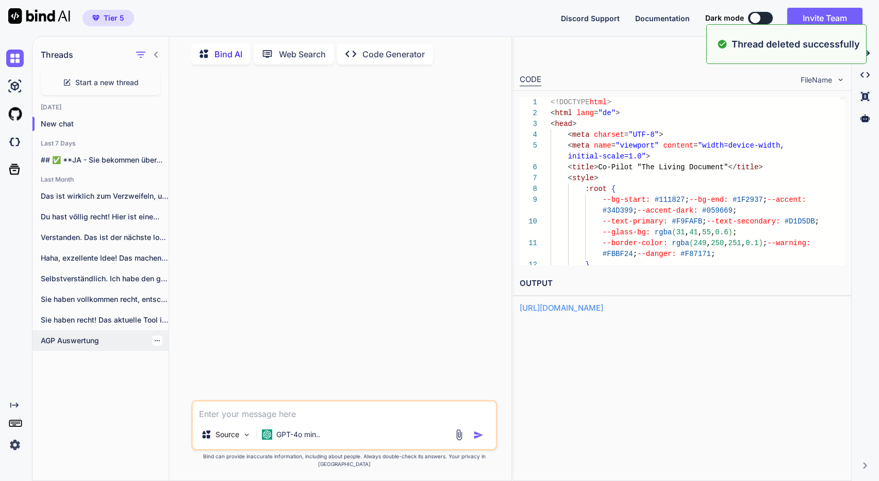
click at [62, 339] on p "AGP Auswertung" at bounding box center [105, 340] width 128 height 10
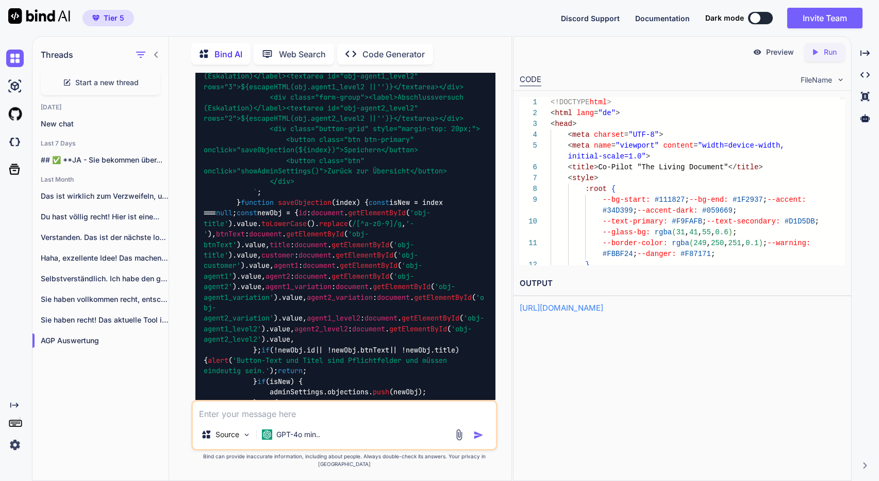
scroll to position [101638, 0]
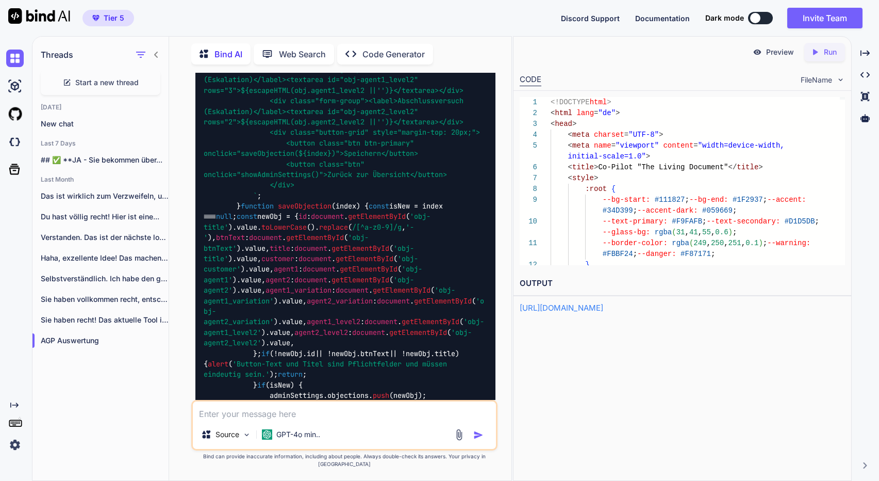
drag, startPoint x: 829, startPoint y: 53, endPoint x: 820, endPoint y: 55, distance: 8.5
click at [829, 53] on p "Run" at bounding box center [830, 52] width 13 height 10
click at [781, 55] on p "Preview" at bounding box center [780, 52] width 28 height 10
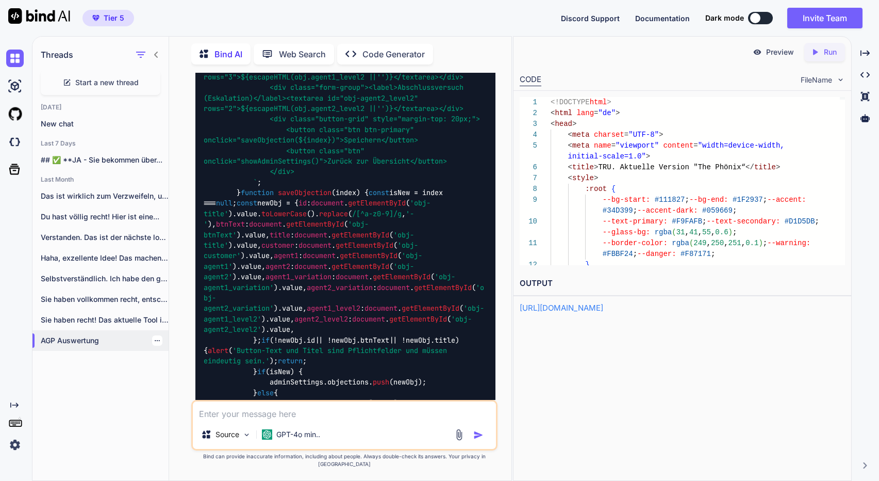
scroll to position [101600, 0]
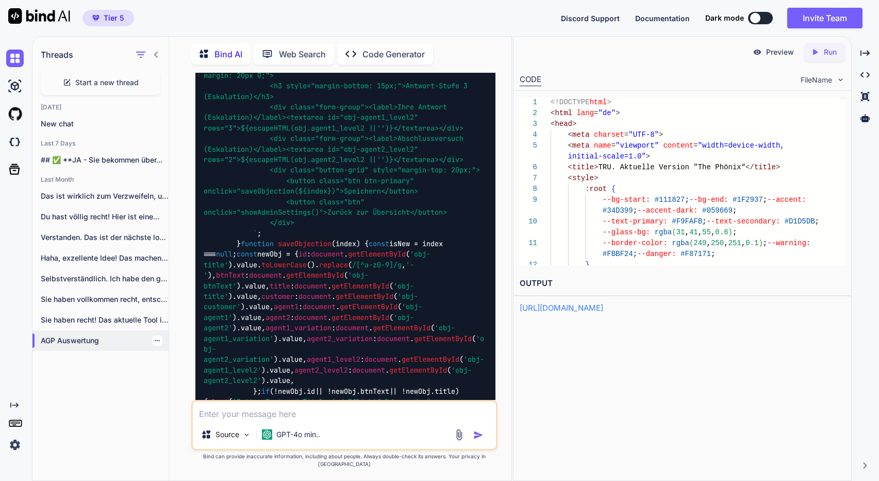
click at [154, 338] on icon "button" at bounding box center [157, 340] width 6 height 6
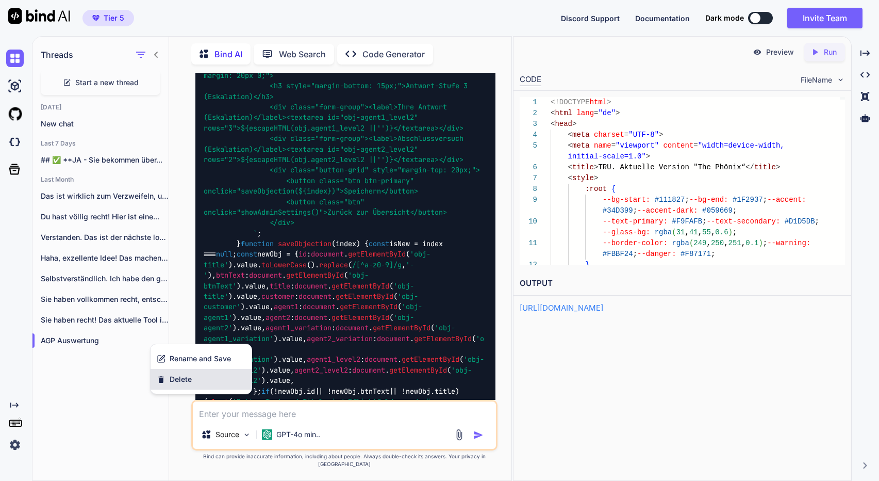
click at [192, 382] on div "Delete" at bounding box center [201, 379] width 101 height 21
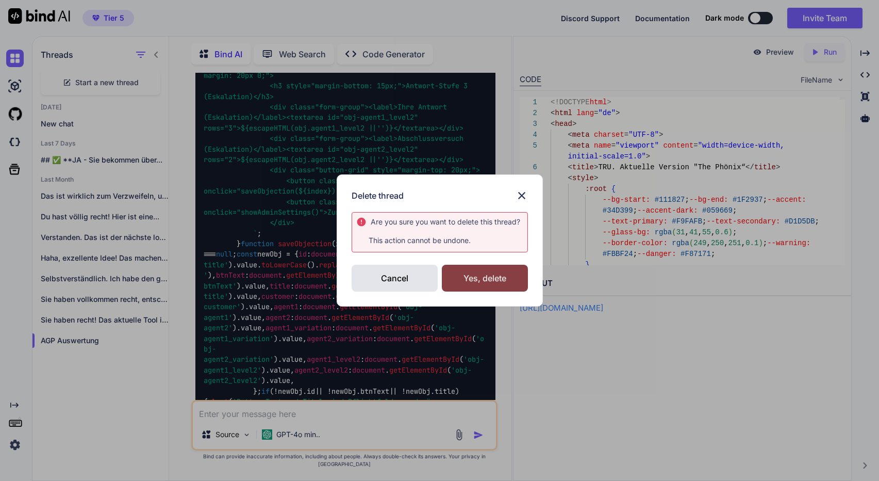
click at [498, 274] on div "Yes, delete" at bounding box center [485, 277] width 86 height 27
click at [122, 316] on div "Delete thread Are you sure you want to delete this thread ? This action cannot …" at bounding box center [439, 240] width 879 height 481
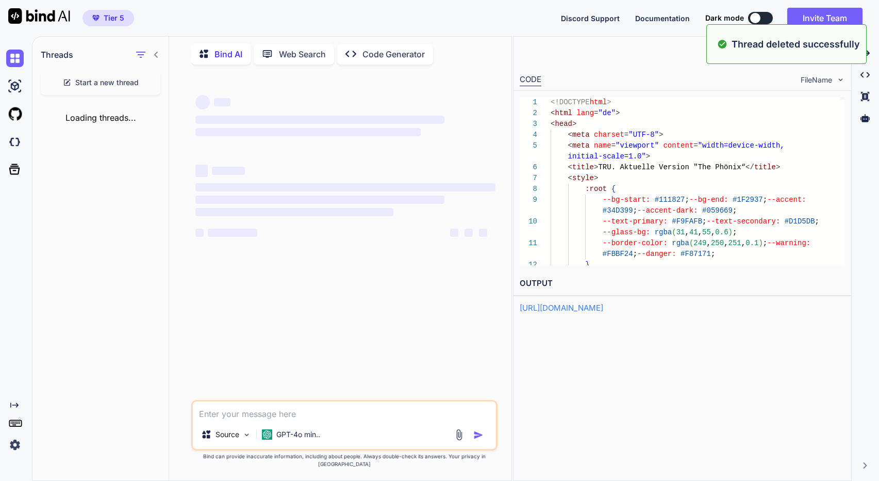
scroll to position [0, 0]
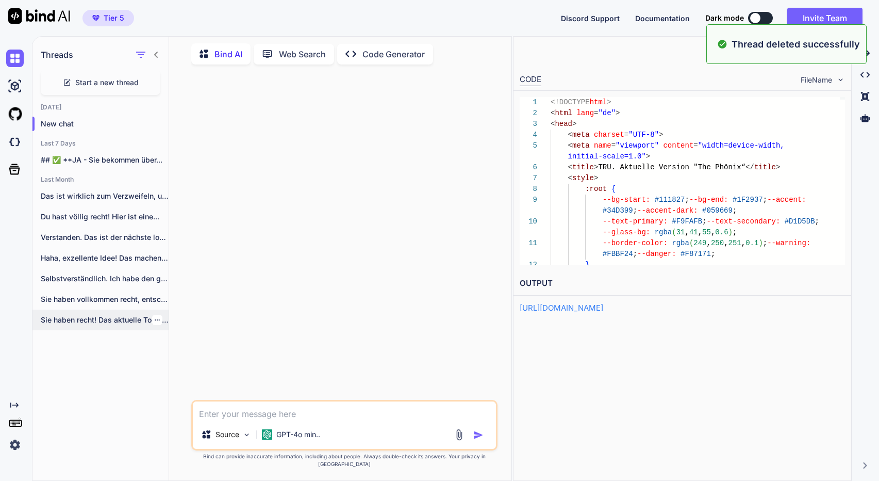
click at [122, 317] on p "Sie haben recht! Das aktuelle Tool ist..." at bounding box center [105, 319] width 128 height 10
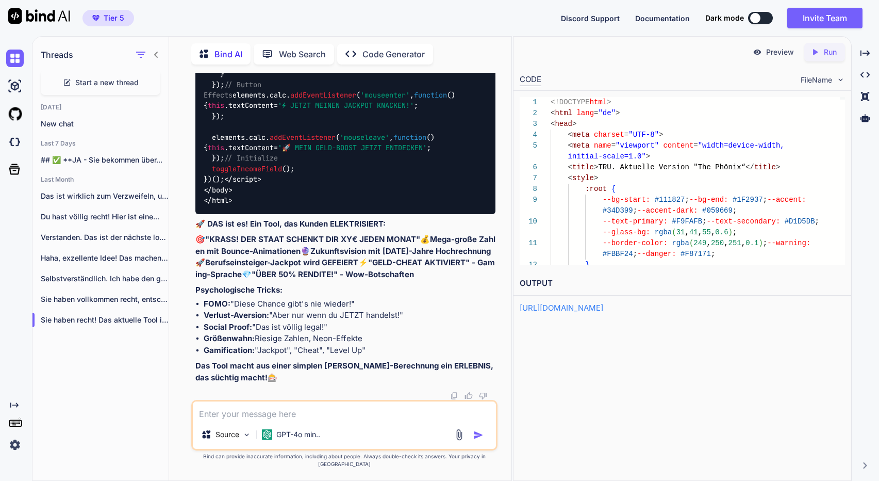
scroll to position [31978, 0]
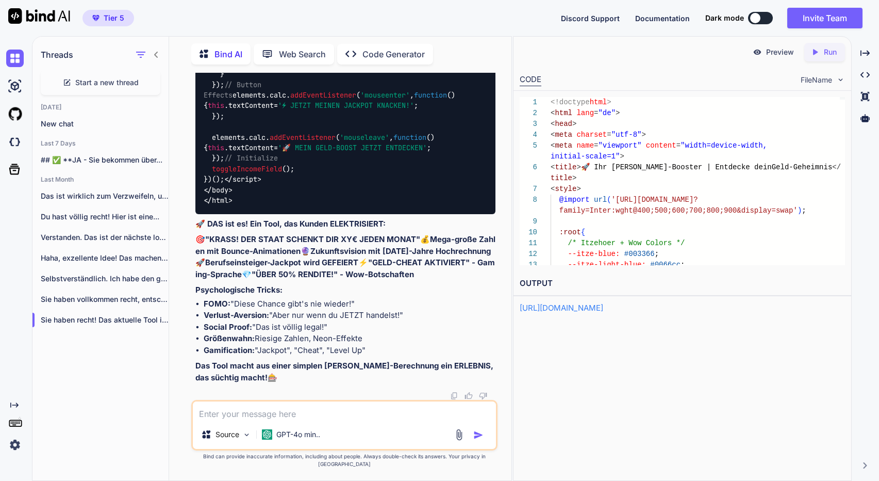
click at [830, 56] on p "Run" at bounding box center [830, 52] width 13 height 10
click at [780, 55] on p "Preview" at bounding box center [780, 52] width 28 height 10
click at [156, 318] on div at bounding box center [157, 319] width 10 height 10
click at [154, 319] on icon "button" at bounding box center [157, 320] width 6 height 6
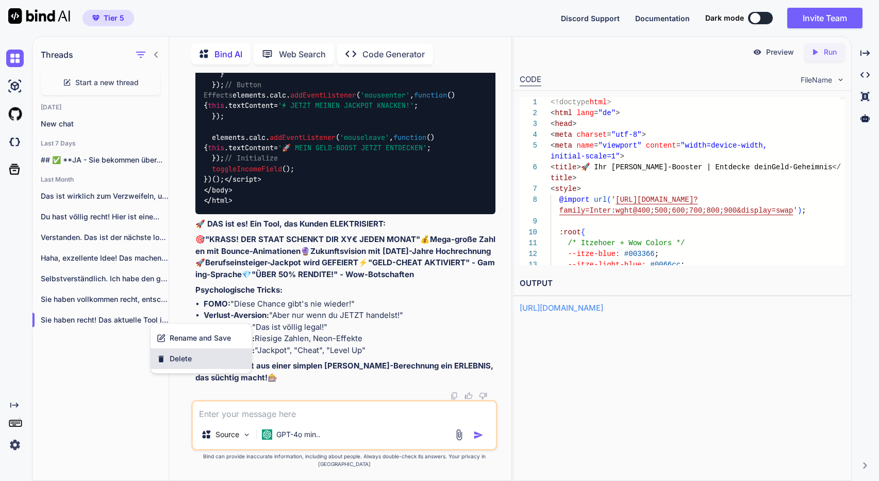
click at [172, 356] on span "Delete" at bounding box center [181, 358] width 22 height 10
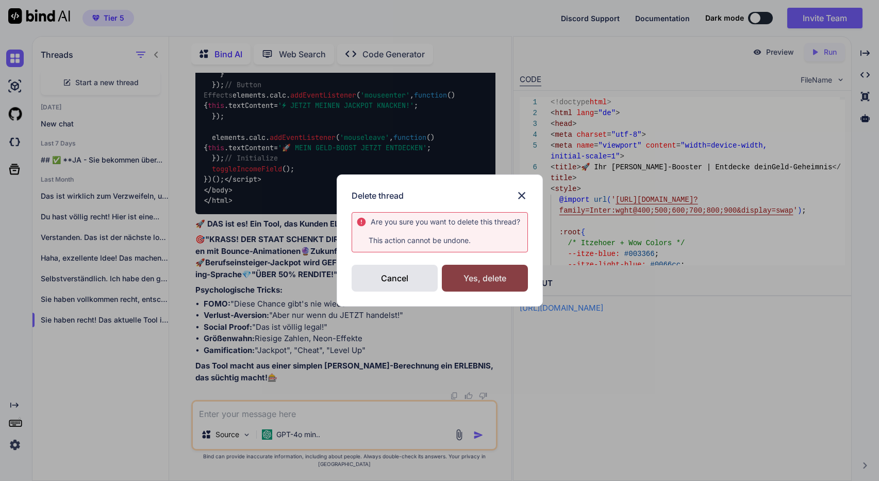
click at [473, 278] on div "Yes, delete" at bounding box center [485, 277] width 86 height 27
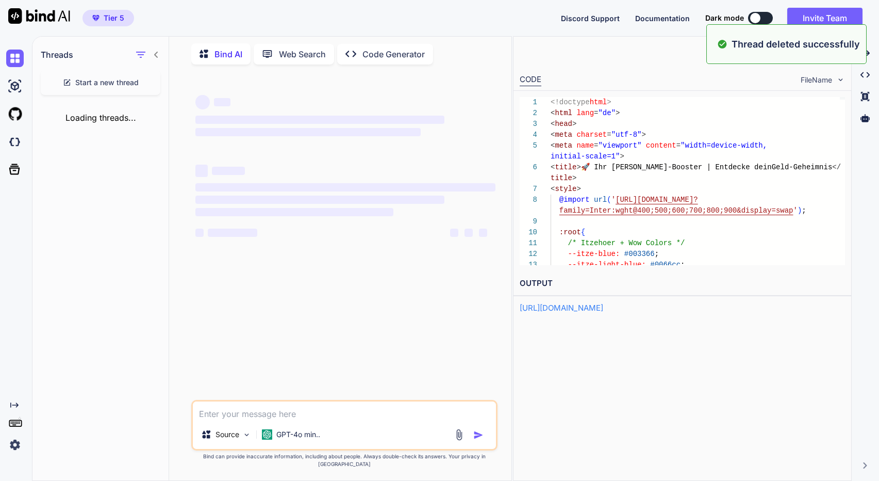
scroll to position [0, 0]
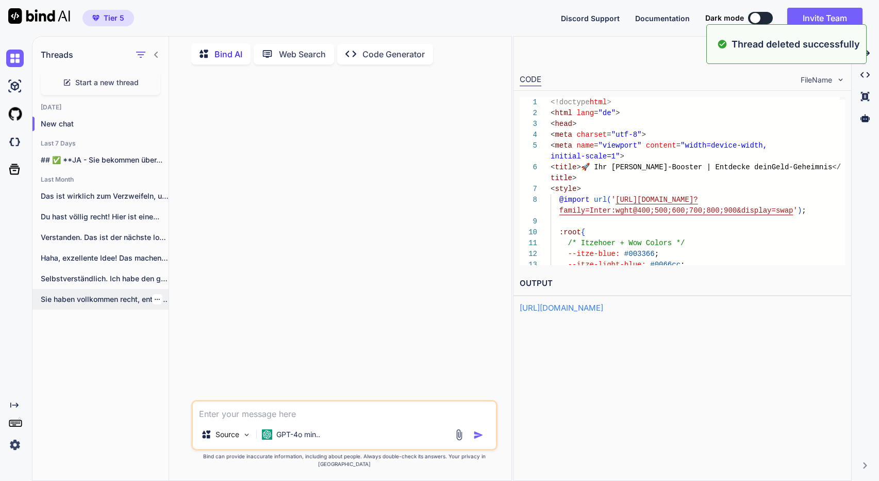
click at [116, 299] on p "Sie haben vollkommen recht, entschuldigen Sie bitte...." at bounding box center [105, 299] width 128 height 10
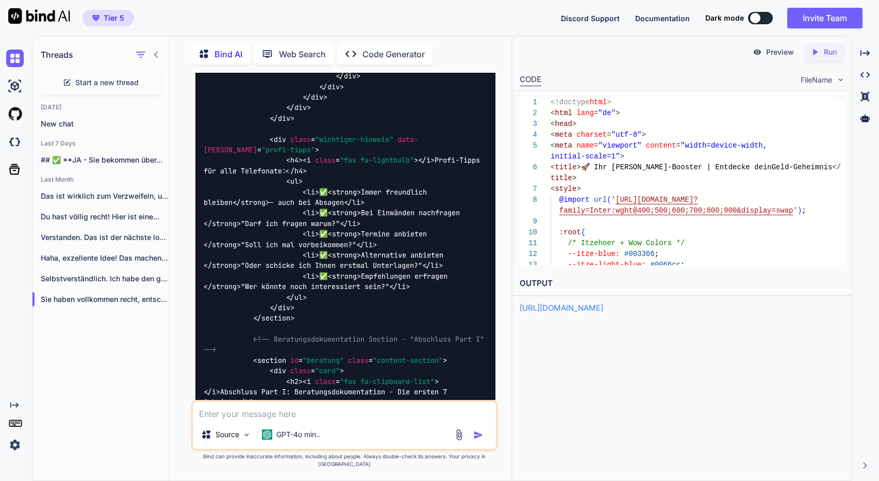
scroll to position [74414, 0]
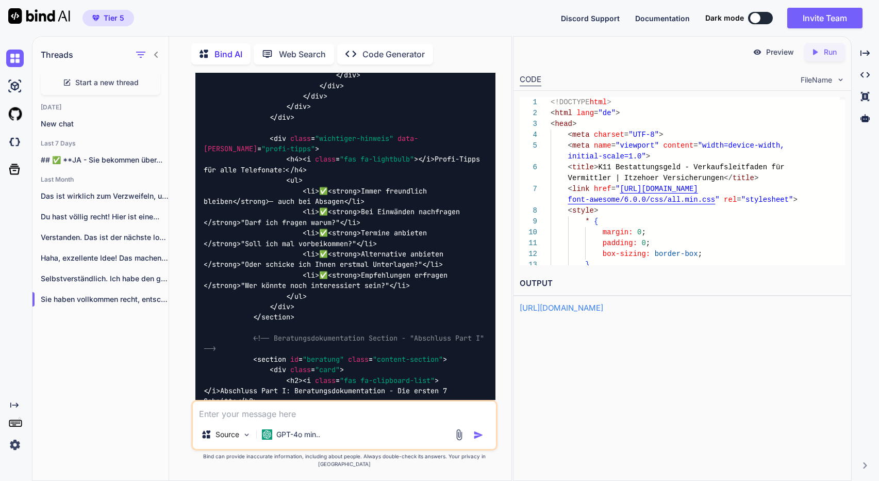
scroll to position [1, 0]
drag, startPoint x: 823, startPoint y: 54, endPoint x: 785, endPoint y: 54, distance: 37.6
click at [822, 54] on div "Created with Pixso. Run" at bounding box center [824, 52] width 41 height 19
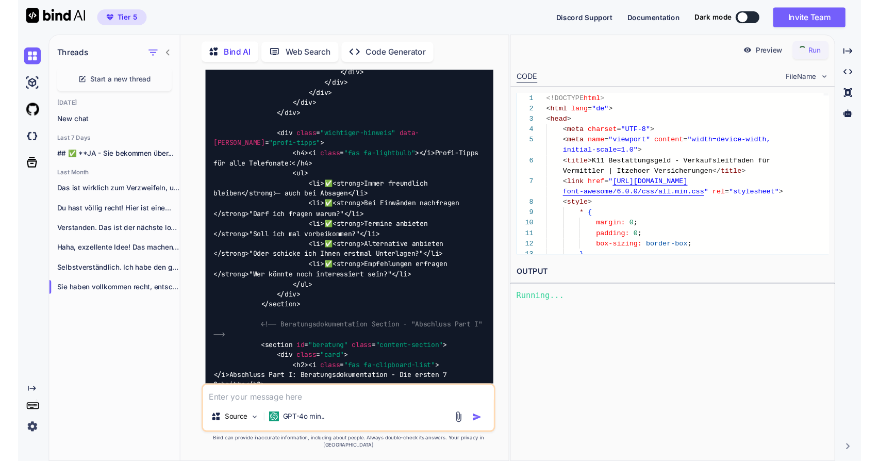
scroll to position [0, 0]
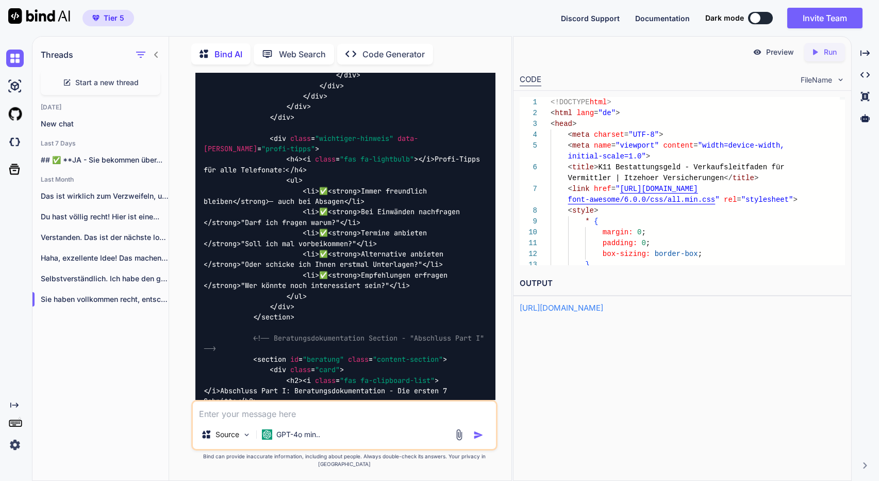
click at [774, 53] on p "Preview" at bounding box center [780, 52] width 28 height 10
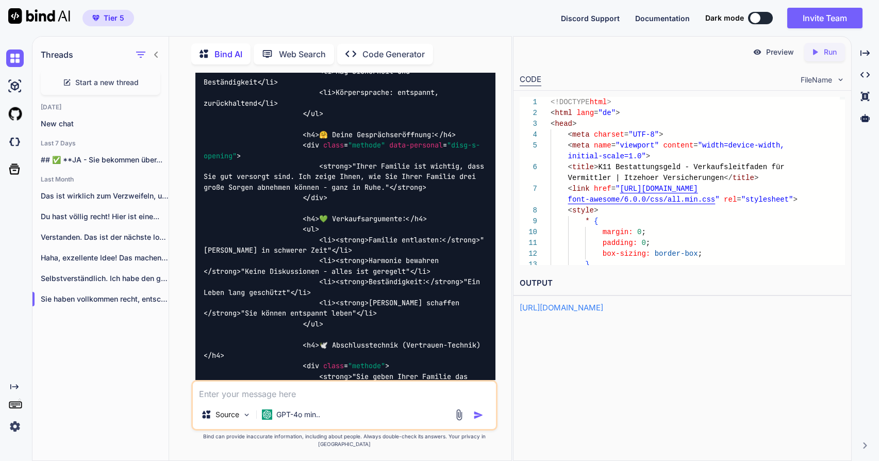
scroll to position [70083, 0]
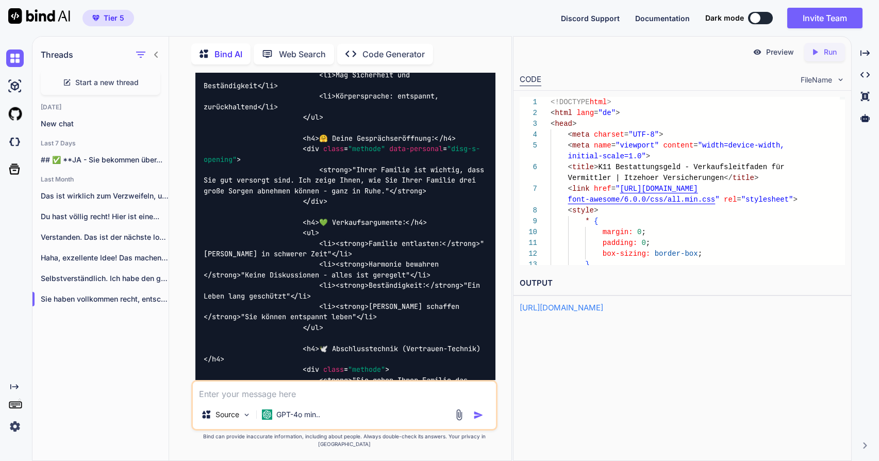
click at [281, 400] on textarea at bounding box center [344, 391] width 303 height 19
type textarea "wie logge ich mich da ein?"
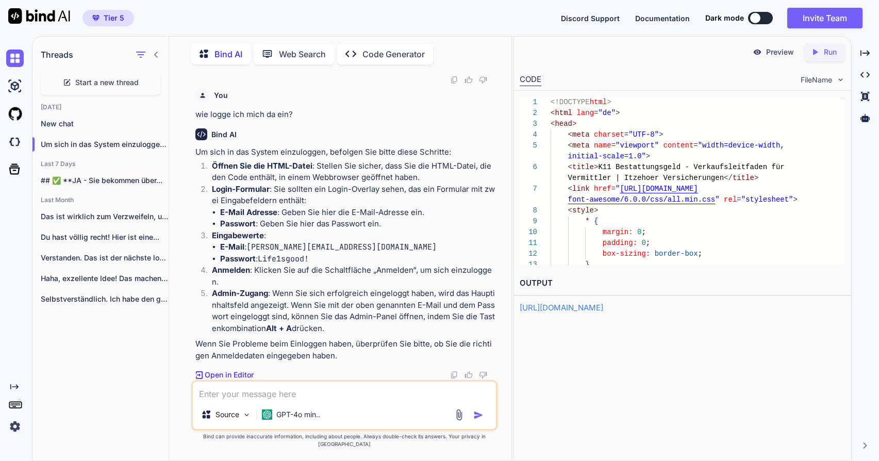
scroll to position [118938, 0]
drag, startPoint x: 265, startPoint y: 397, endPoint x: 256, endPoint y: 394, distance: 9.8
click at [256, 394] on textarea at bounding box center [344, 391] width 303 height 19
type textarea "mit den daten kann ich mich nicht anmelden. es passiert nichts?"
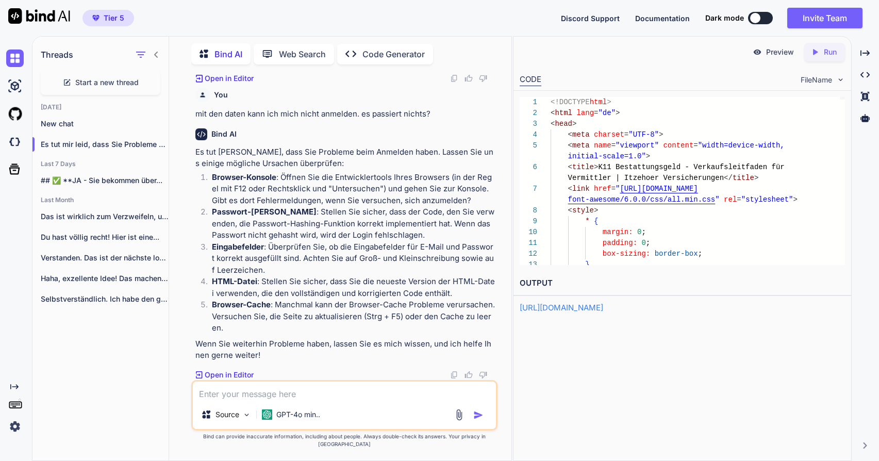
scroll to position [0, 0]
click at [831, 53] on div "Open/Close Canvas" at bounding box center [820, 53] width 64 height 14
click at [783, 55] on p "Preview" at bounding box center [780, 52] width 28 height 10
click at [256, 400] on textarea at bounding box center [344, 391] width 303 height 19
type textarea "ich bekomme keine fehlermeldung. prüfe und korrigiere den code erneut."
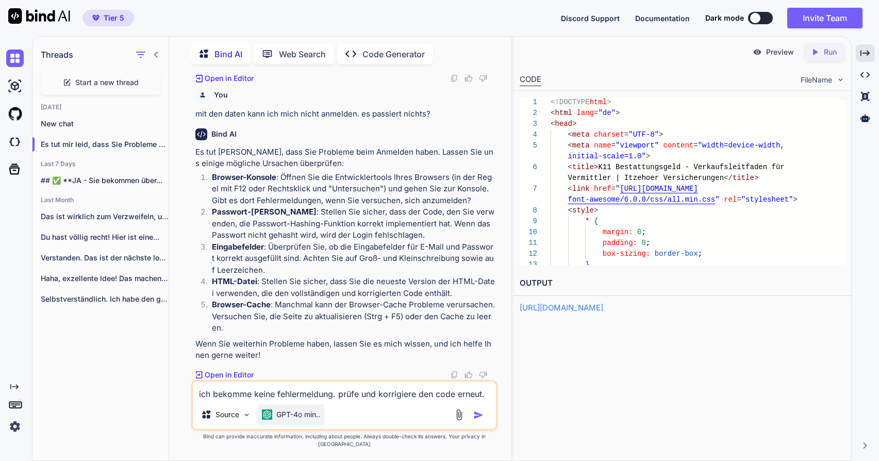
click at [295, 420] on p "GPT-4o min.." at bounding box center [298, 414] width 44 height 10
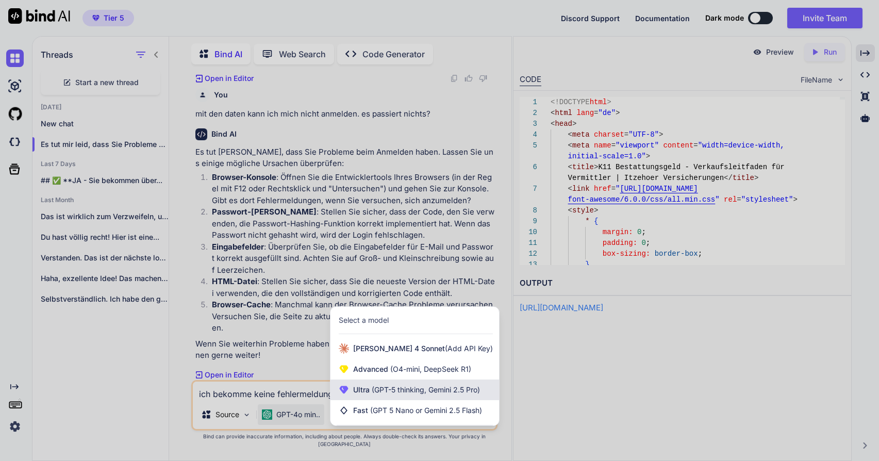
click at [378, 394] on span "(GPT-5 thinking, Gemini 2.5 Pro)" at bounding box center [425, 389] width 110 height 9
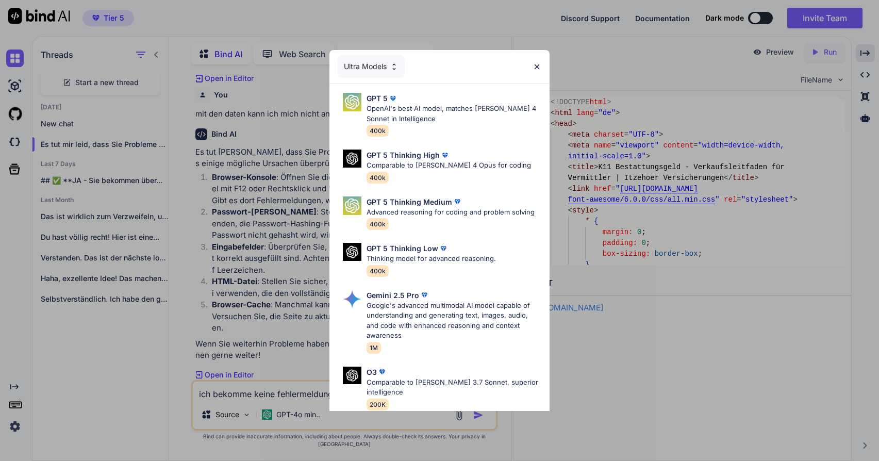
click at [417, 302] on p "Google's advanced multimodal AI model capable of understanding and generating t…" at bounding box center [454, 321] width 174 height 40
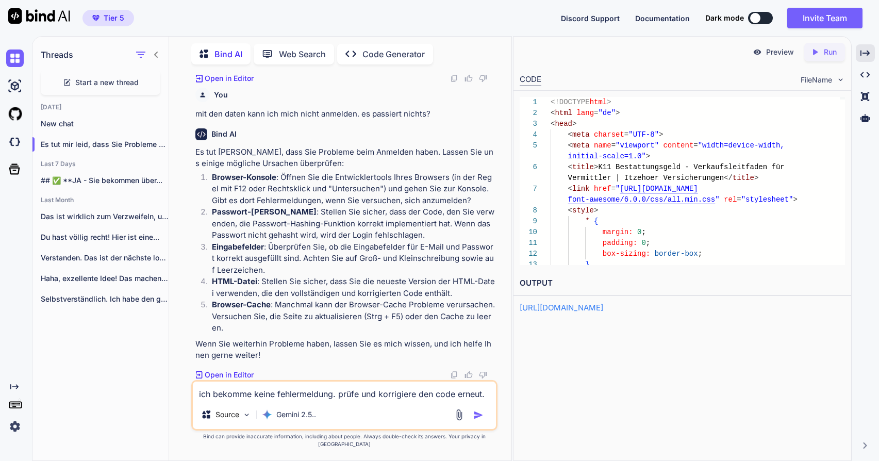
click at [477, 420] on img "button" at bounding box center [478, 415] width 10 height 10
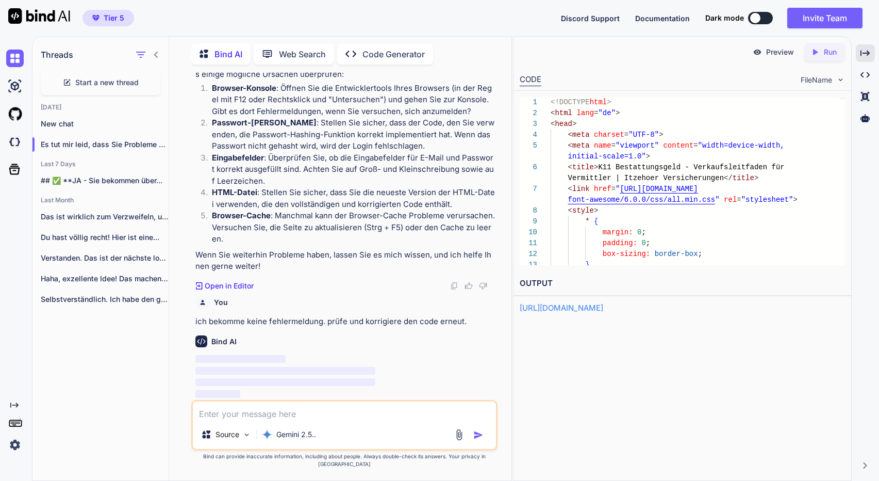
scroll to position [119317, 0]
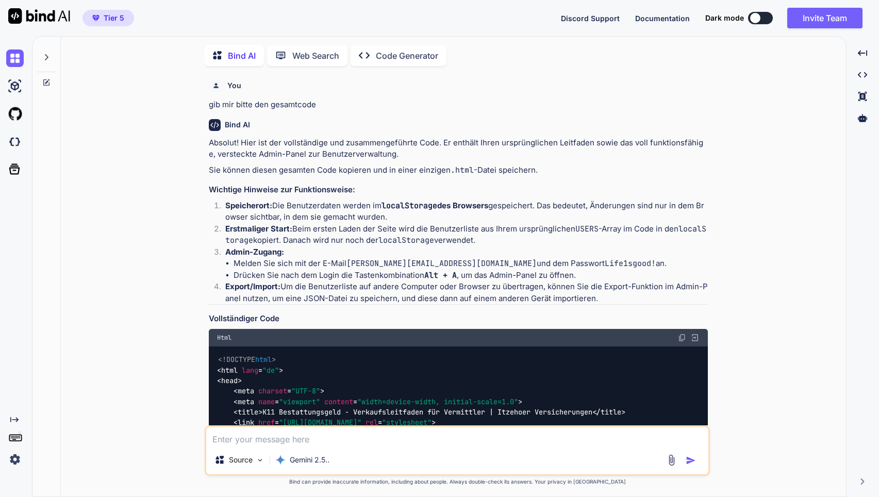
type textarea "x"
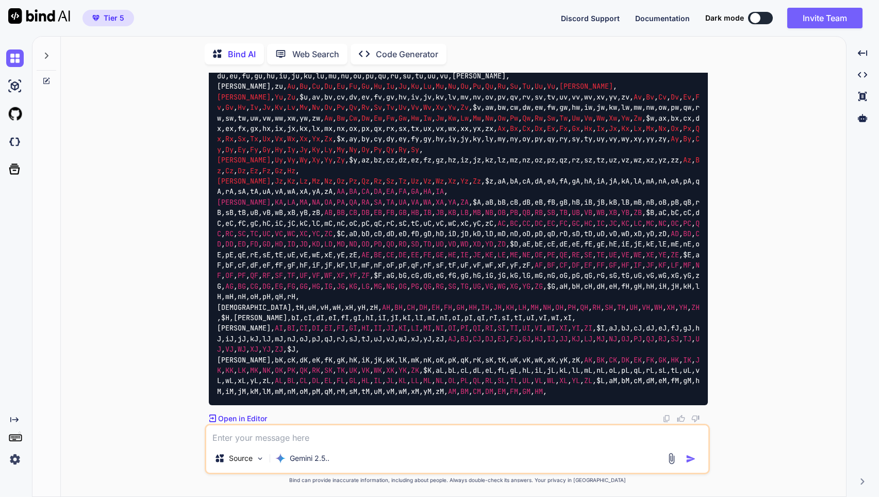
scroll to position [78126, 0]
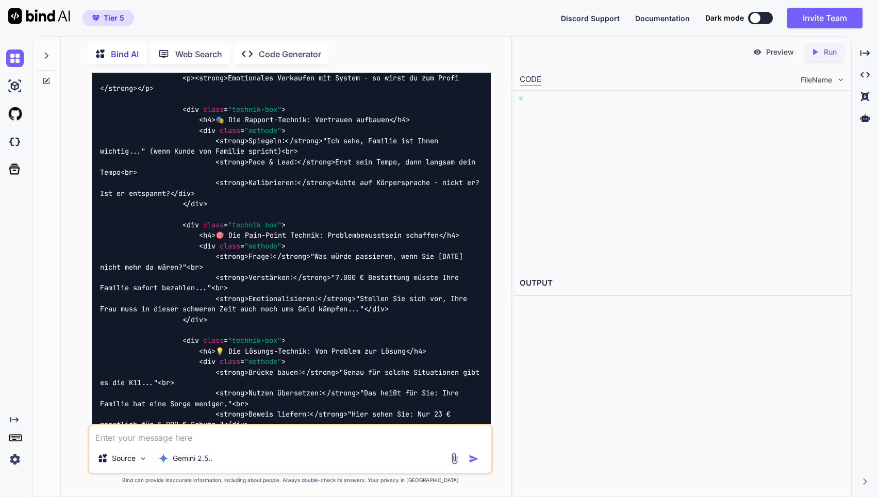
scroll to position [77787, 0]
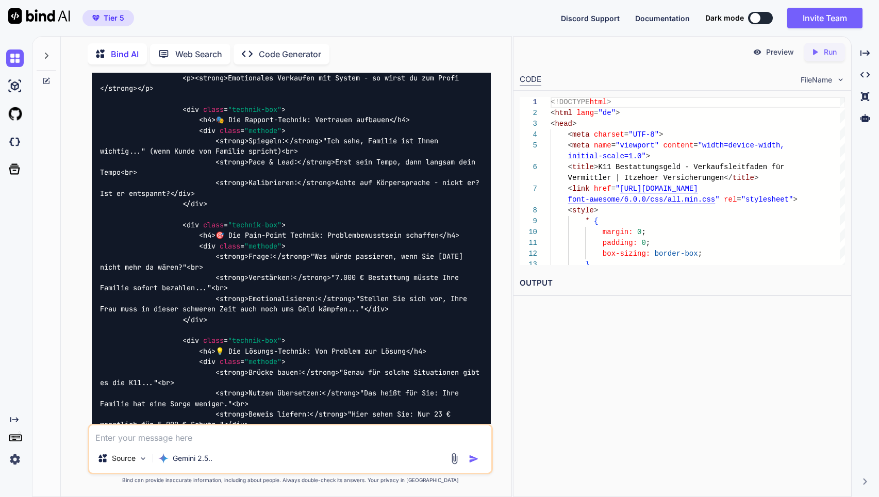
drag, startPoint x: 781, startPoint y: 53, endPoint x: 397, endPoint y: 102, distance: 386.6
click at [781, 54] on p "Preview" at bounding box center [780, 52] width 28 height 10
click at [782, 55] on p "Preview" at bounding box center [780, 52] width 28 height 10
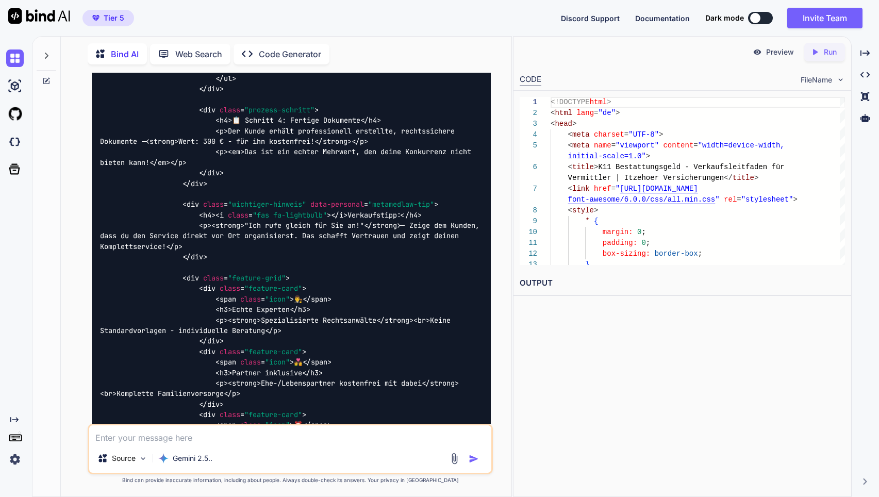
click at [782, 55] on p "Preview" at bounding box center [780, 52] width 28 height 10
click at [782, 52] on p "Preview" at bounding box center [780, 52] width 28 height 10
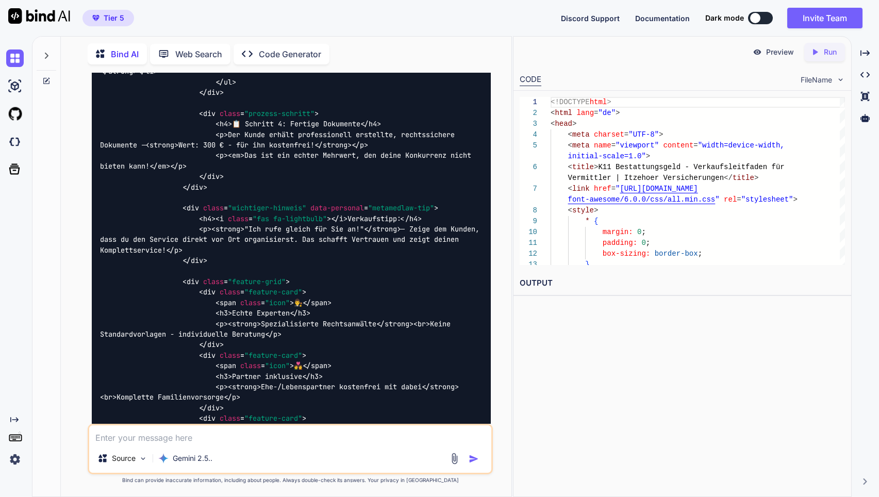
click at [704, 63] on div "Preview Created with Pixso. Run" at bounding box center [683, 52] width 338 height 31
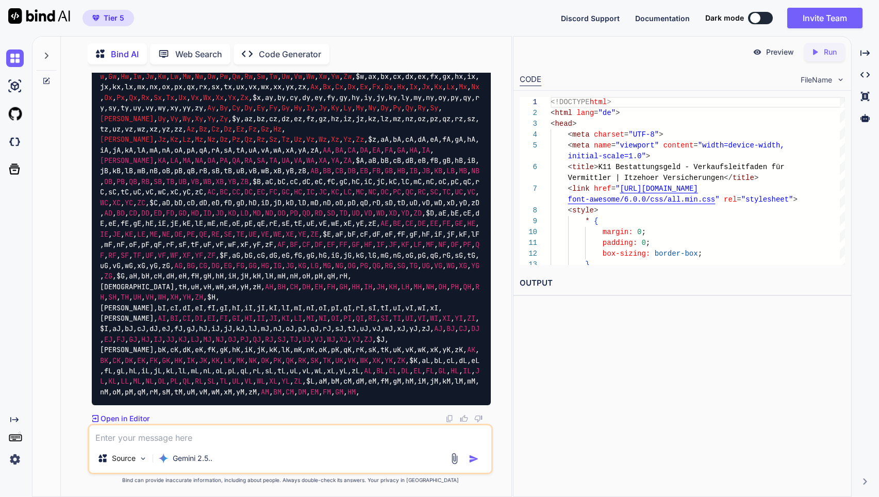
scroll to position [121657, 0]
click at [155, 441] on textarea at bounding box center [290, 434] width 403 height 19
type textarea "das ist totales Codewirrwarr?!"
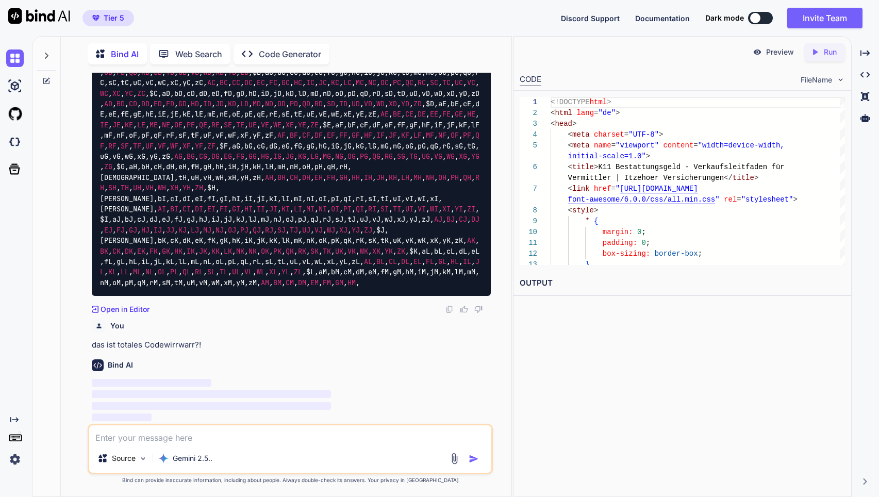
scroll to position [121765, 0]
click at [775, 53] on p "Preview" at bounding box center [780, 52] width 28 height 10
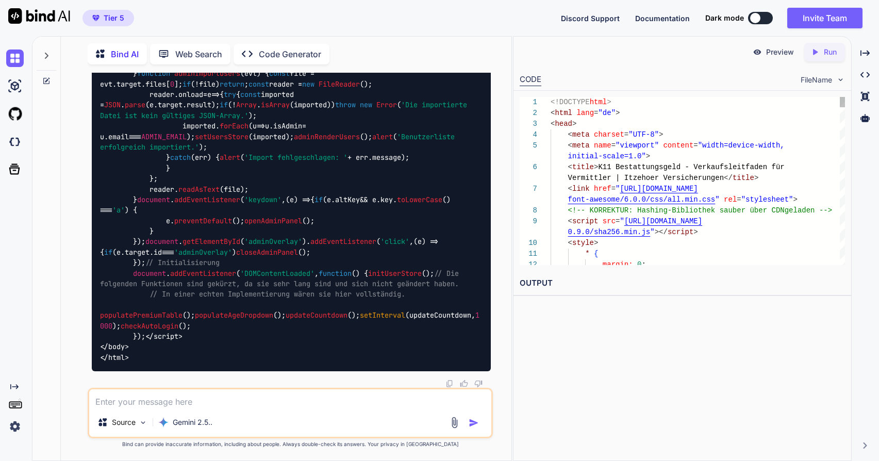
scroll to position [122012, 0]
click at [830, 51] on p "Run" at bounding box center [830, 52] width 13 height 10
click at [784, 56] on p "Preview" at bounding box center [780, 52] width 28 height 10
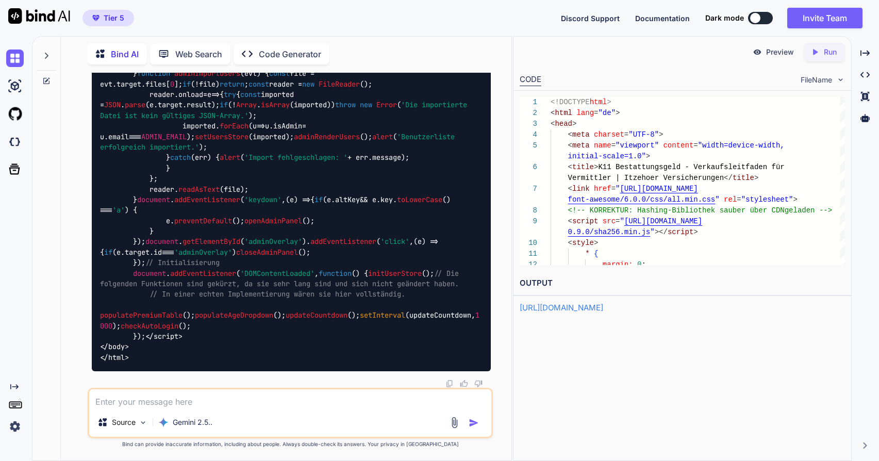
click at [46, 53] on icon at bounding box center [46, 56] width 8 height 8
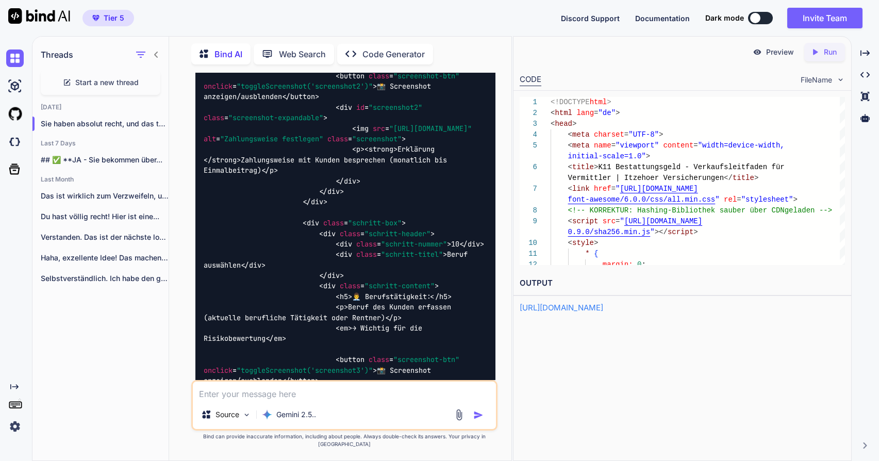
scroll to position [0, 0]
click at [102, 256] on p "Haha, exzellente Idee! Das machen wir. Ein..." at bounding box center [105, 258] width 128 height 10
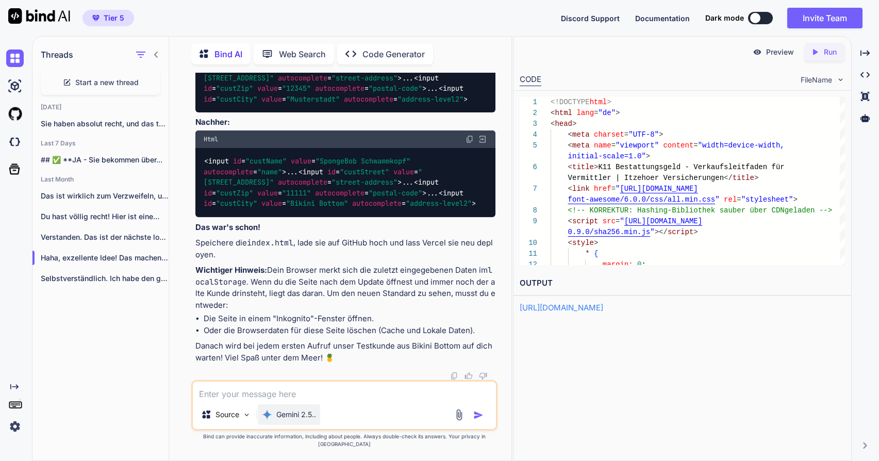
scroll to position [23317, 0]
click at [319, 400] on textarea at bounding box center [344, 391] width 303 height 19
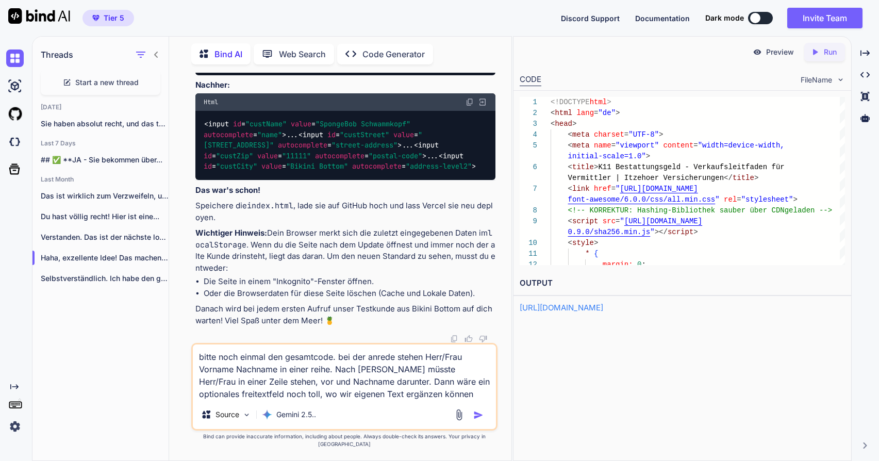
type textarea "bitte noch einmal den gesamtcode. bei der anrede stehen Herr/Frau Vorname Nachn…"
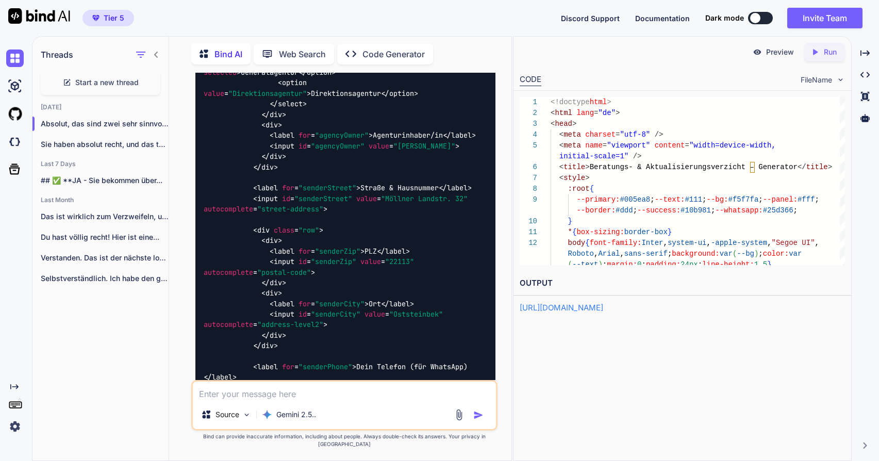
scroll to position [24439, 0]
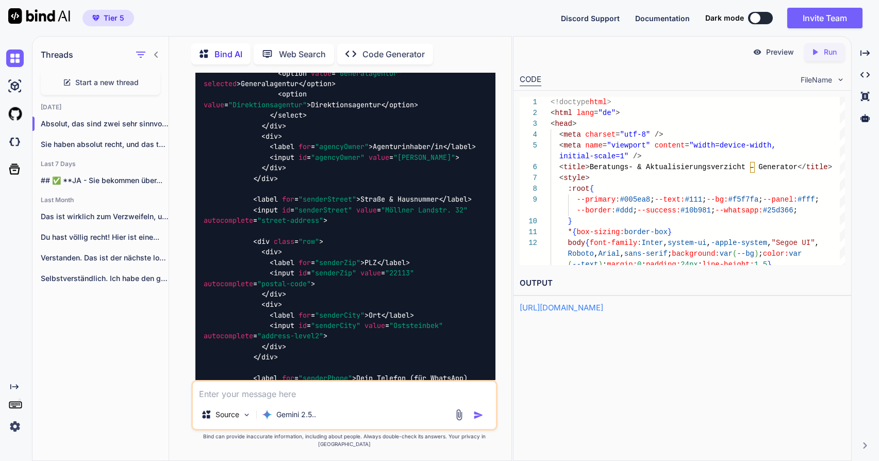
click at [824, 54] on p "Run" at bounding box center [830, 52] width 13 height 10
click at [785, 56] on p "Preview" at bounding box center [780, 52] width 28 height 10
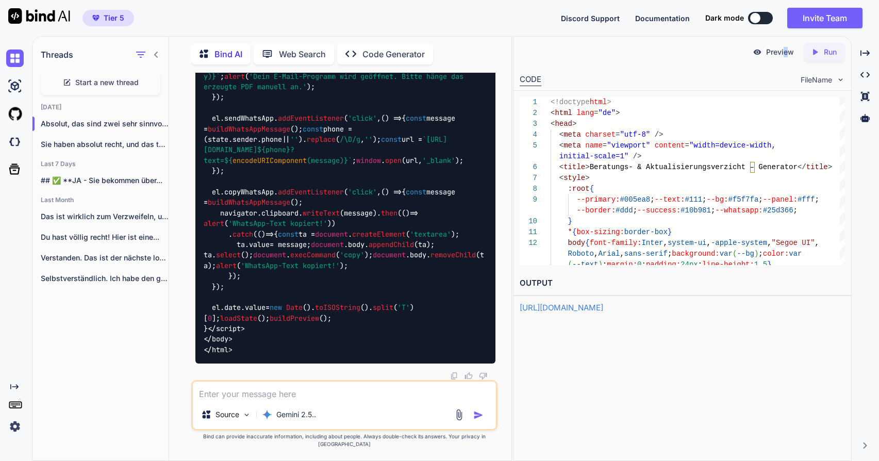
scroll to position [39493, 0]
click at [274, 400] on textarea at bounding box center [344, 391] width 303 height 19
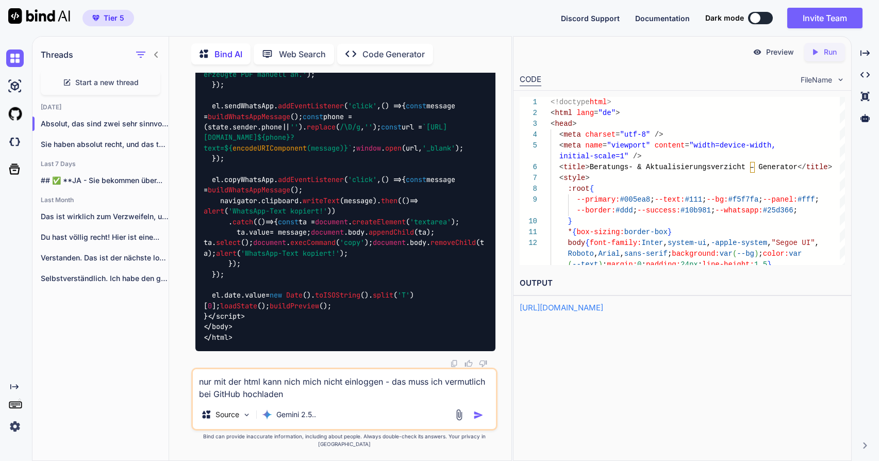
type textarea "nur mit der html kann nich mich nicht einloggen - das muss ich vermutlich bei G…"
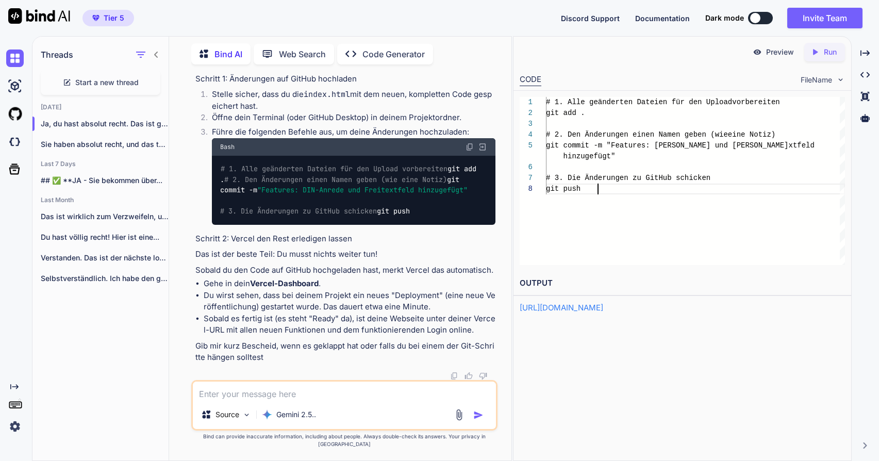
scroll to position [43, 0]
type textarea "# 1. Alle geänderten Dateien für den Upload vorbereiten git add . # 2. Den Ände…"
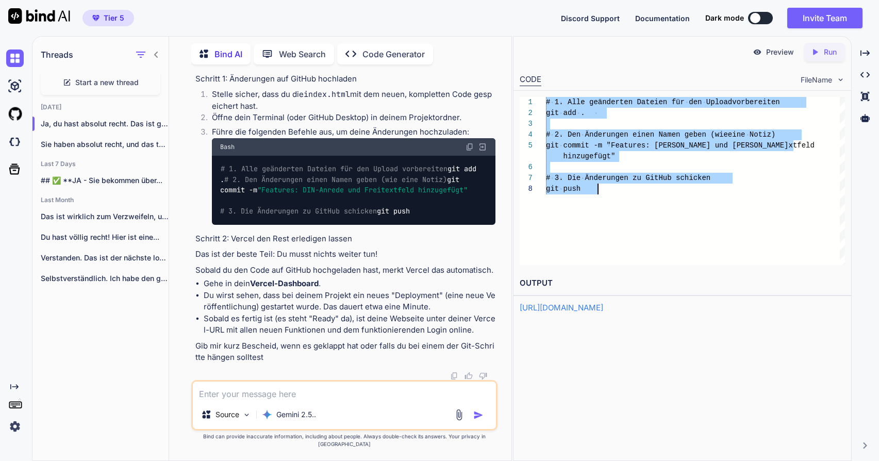
scroll to position [0, 0]
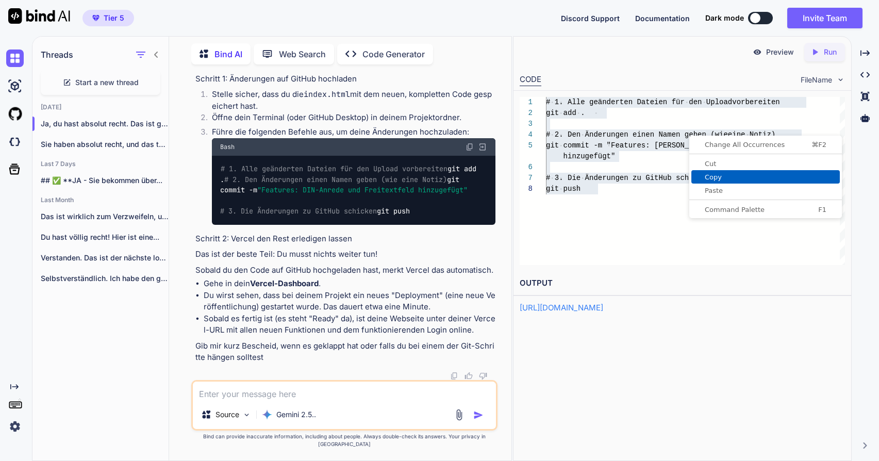
click at [718, 175] on span "Copy" at bounding box center [765, 177] width 148 height 7
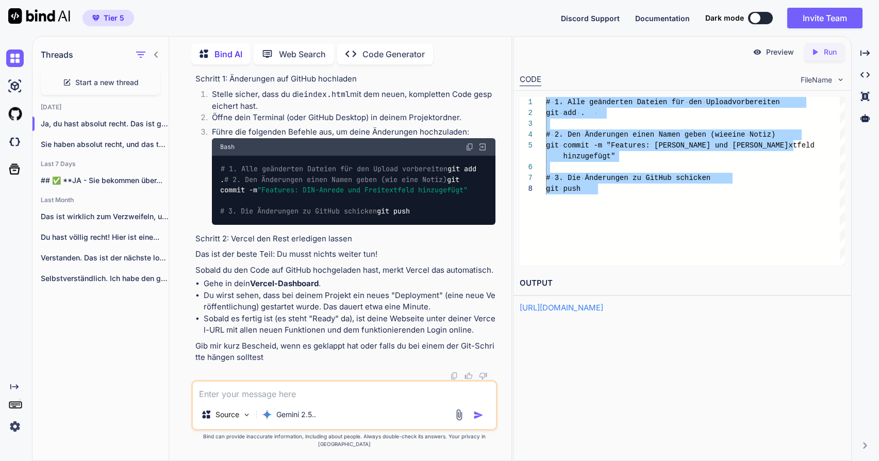
scroll to position [39531, 0]
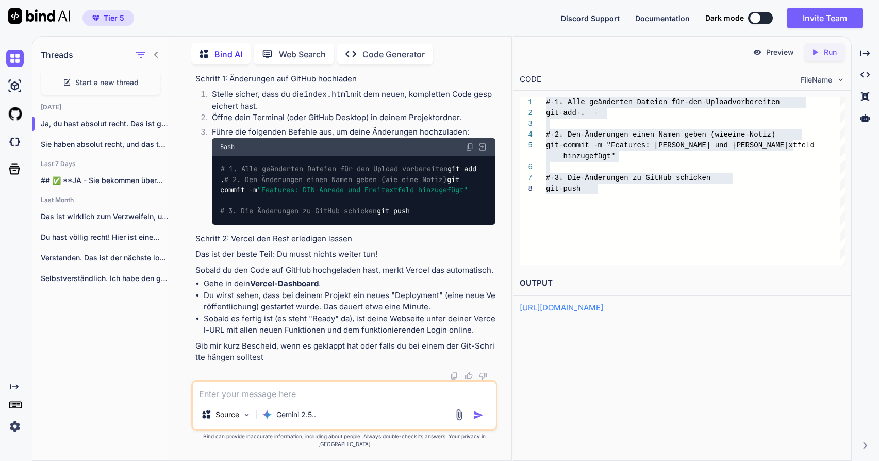
click at [269, 408] on div "Source Gemini 2.5.." at bounding box center [344, 405] width 306 height 51
click at [271, 400] on textarea at bounding box center [344, 391] width 303 height 19
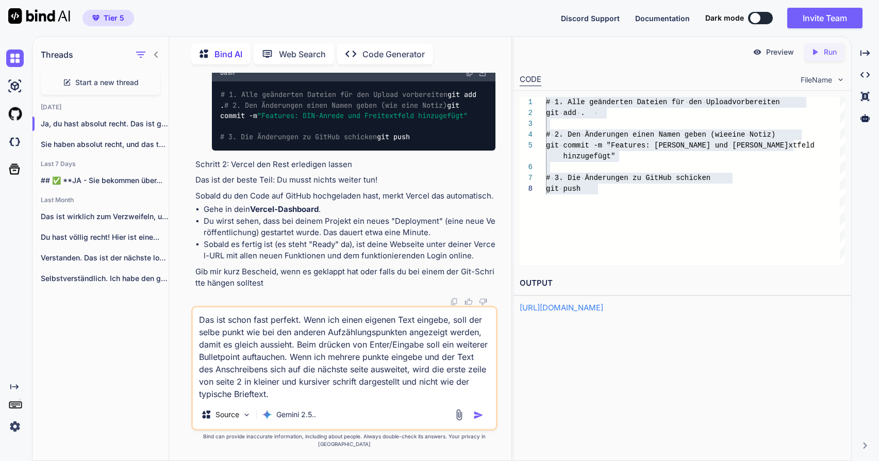
type textarea "Das ist schon fast perfekt. Wenn ich einen eigenen Text eingebe, soll der selbe…"
click at [478, 420] on img "button" at bounding box center [478, 415] width 10 height 10
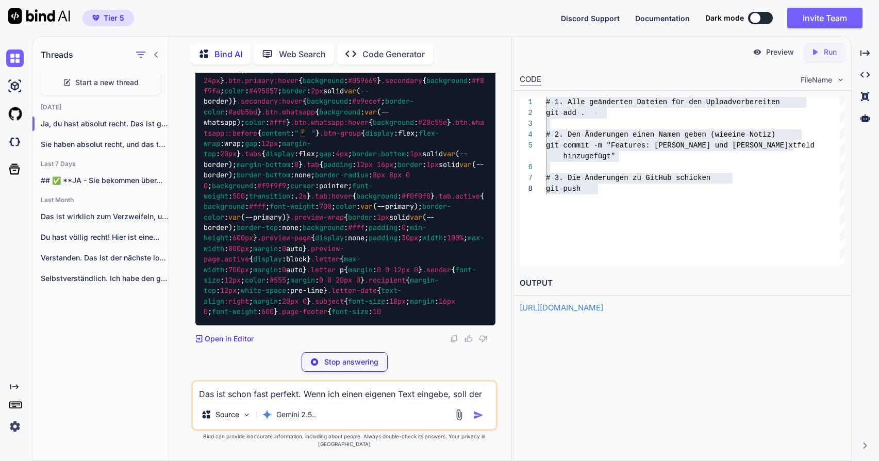
scroll to position [40732, 0]
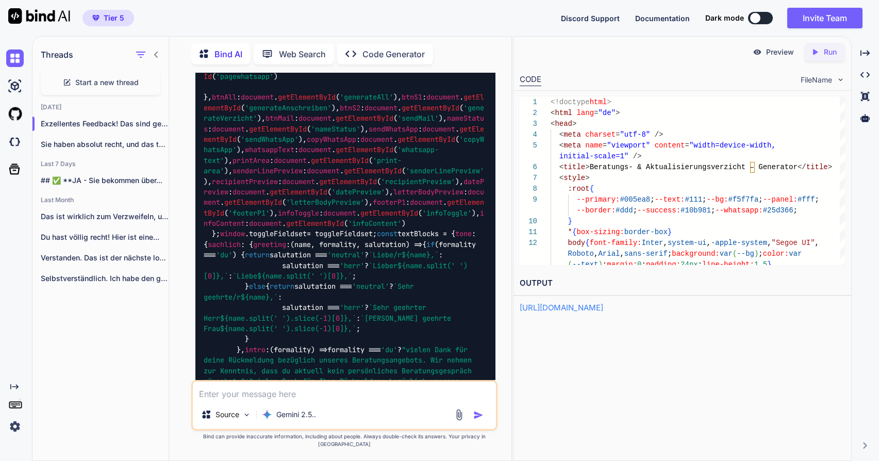
scroll to position [40776, 0]
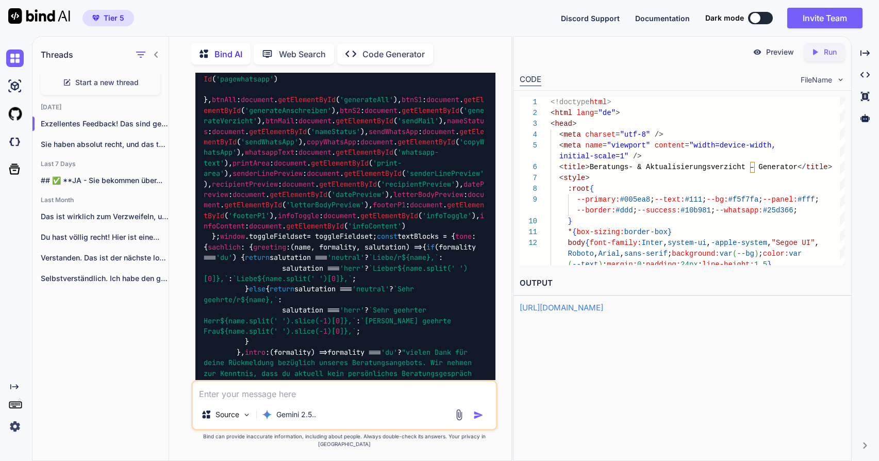
click at [827, 51] on p "Run" at bounding box center [830, 52] width 13 height 10
click at [838, 98] on div "<!doctype html > < html lang = "de" > < head > < meta charset = "utf-8" /> < me…" at bounding box center [698, 181] width 294 height 168
type textarea "<!doctype html> <html lang="de"> <head> <meta charset="utf-8" /> <meta name="vi…"
click at [783, 125] on div "< head >" at bounding box center [698, 124] width 294 height 11
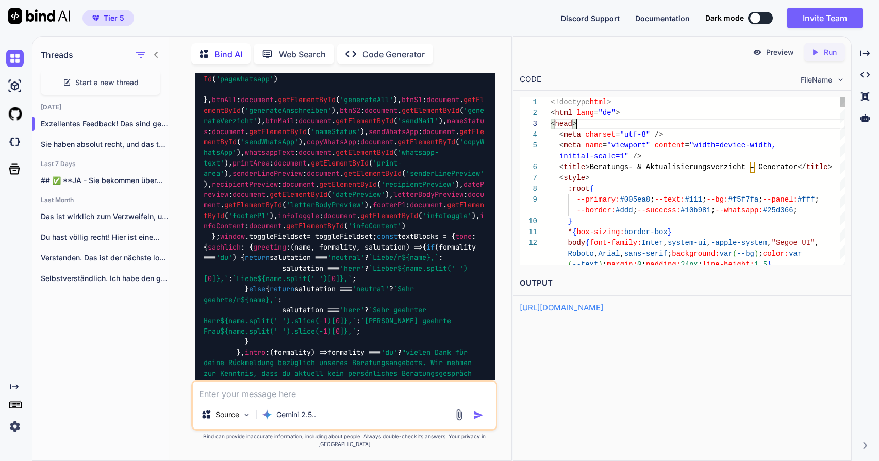
scroll to position [22, 0]
click at [268, 400] on textarea at bounding box center [344, 391] width 303 height 19
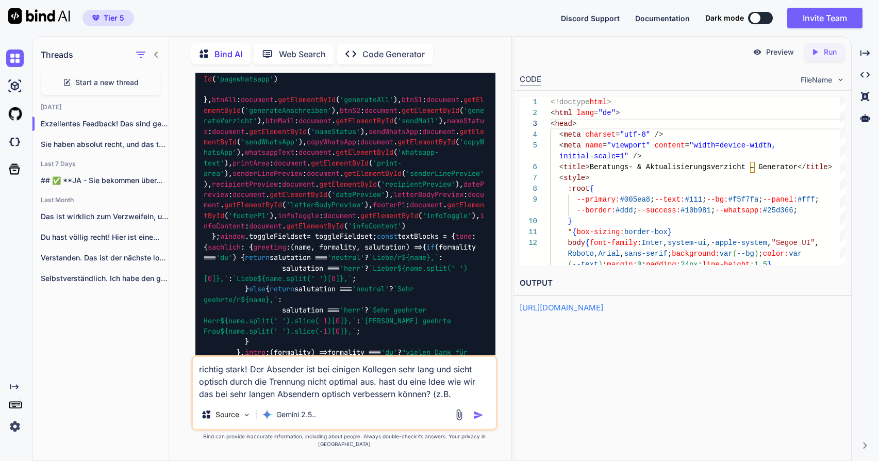
paste textarea "Itzehoer Versicherung - Vivien Siegert - Agenturpartnerin in der Generalagentur…"
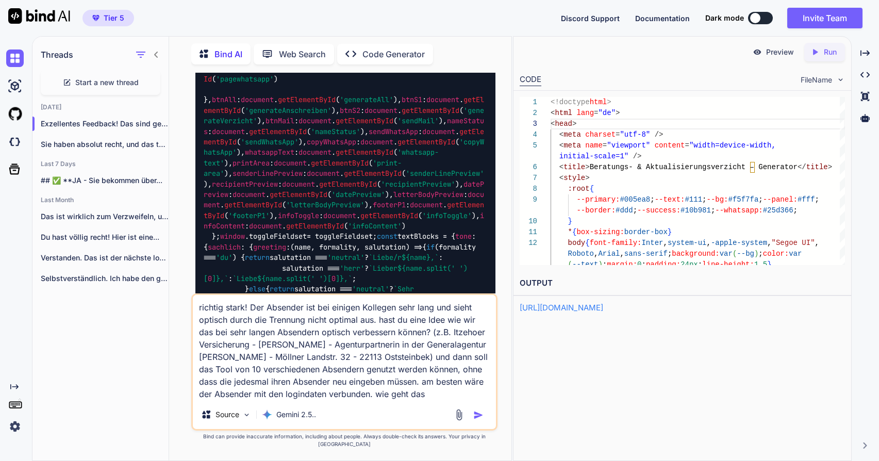
type textarea "richtig stark! Der Absender ist bei einigen Kollegen sehr lang und sieht optisc…"
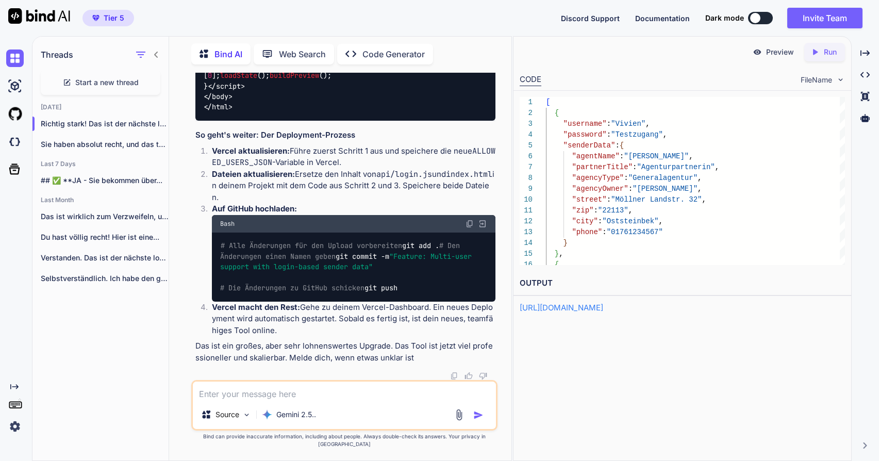
scroll to position [67388, 0]
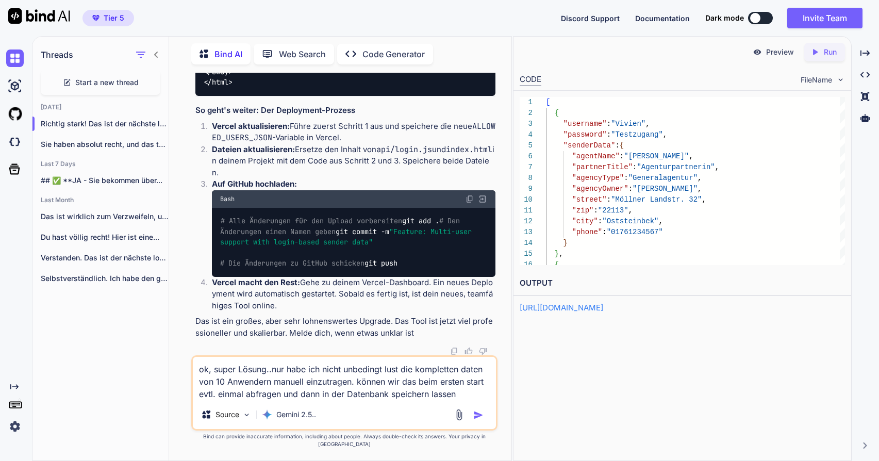
type textarea "ok, super Lösung..nur habe ich nicht unbedingt lust die kompletten daten von 10…"
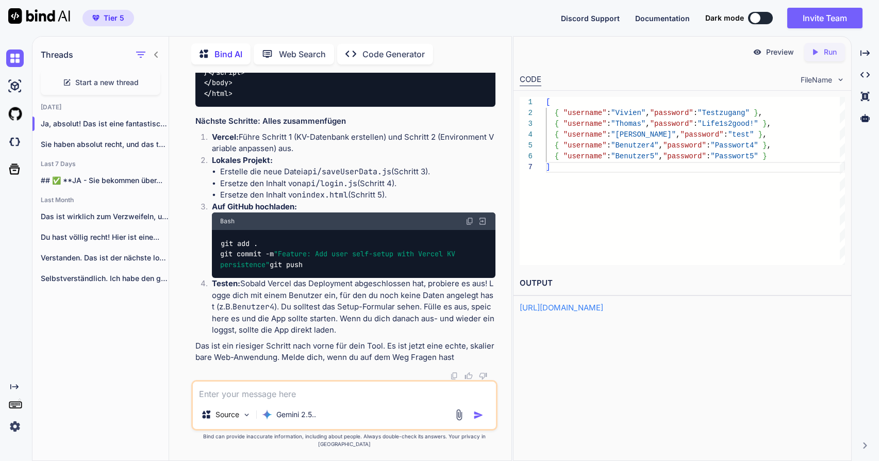
scroll to position [77371, 0]
